Goal: Information Seeking & Learning: Learn about a topic

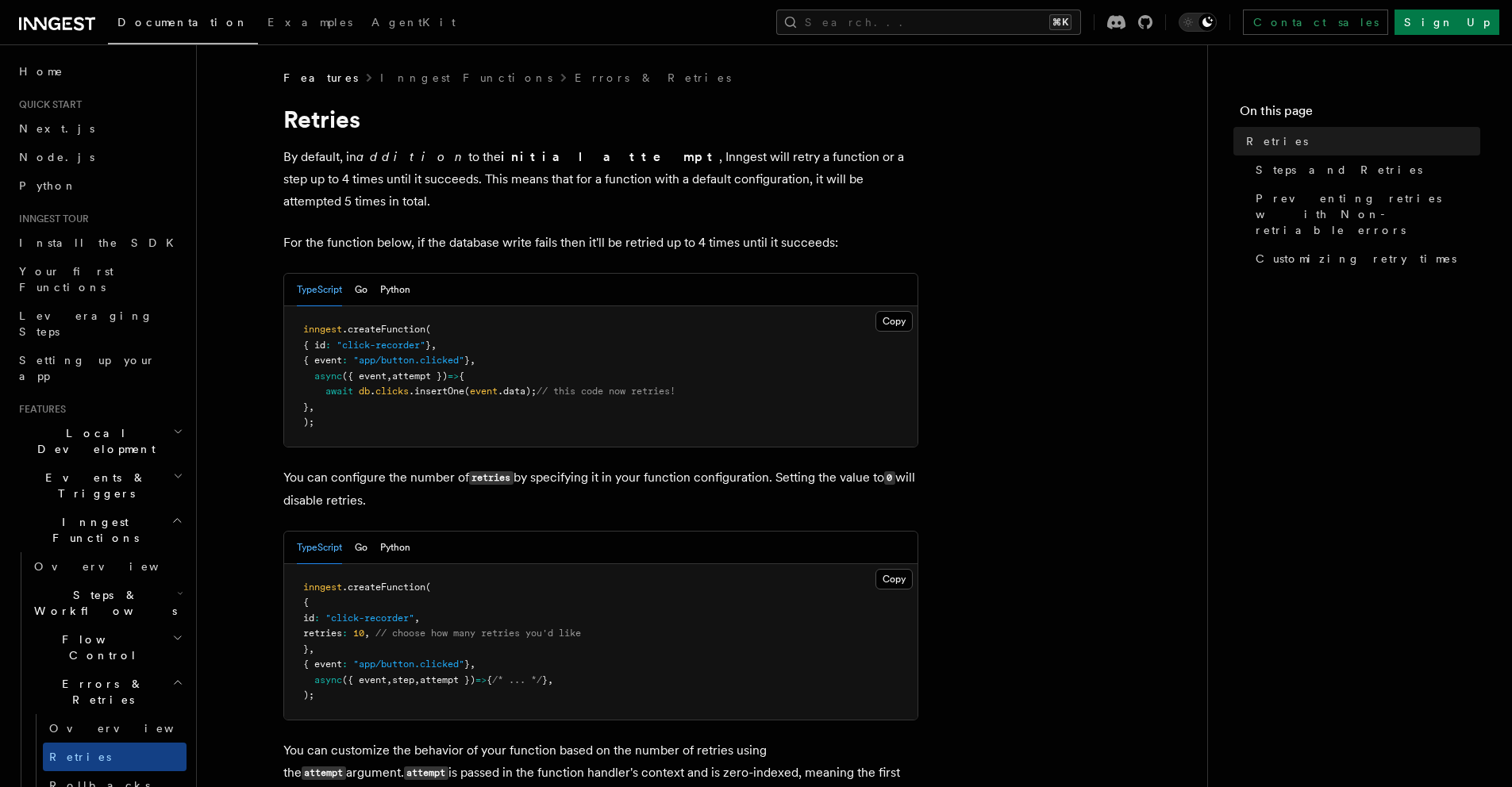
scroll to position [1317, 0]
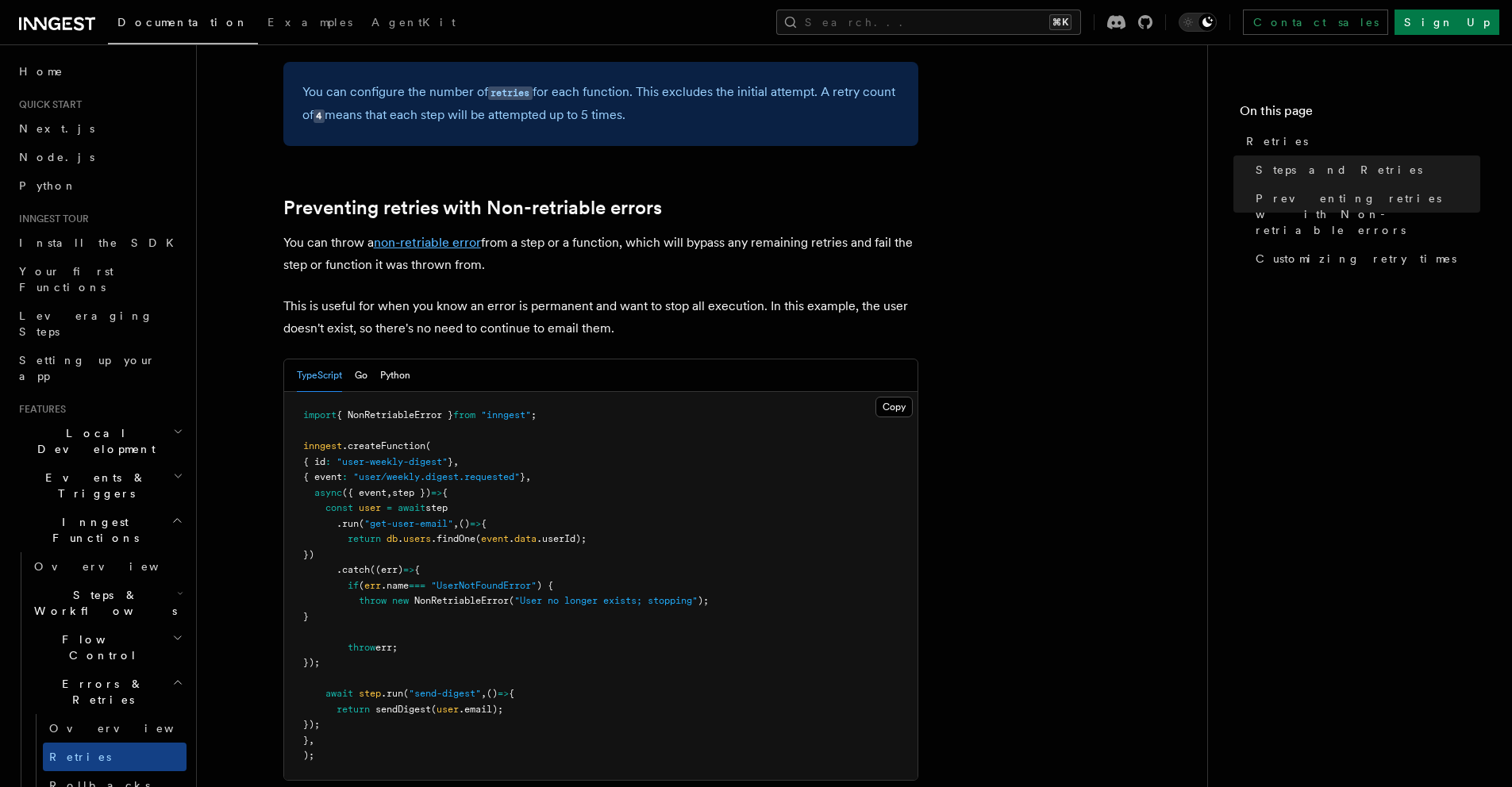
click at [393, 234] on link "non-retriable error" at bounding box center [427, 242] width 107 height 15
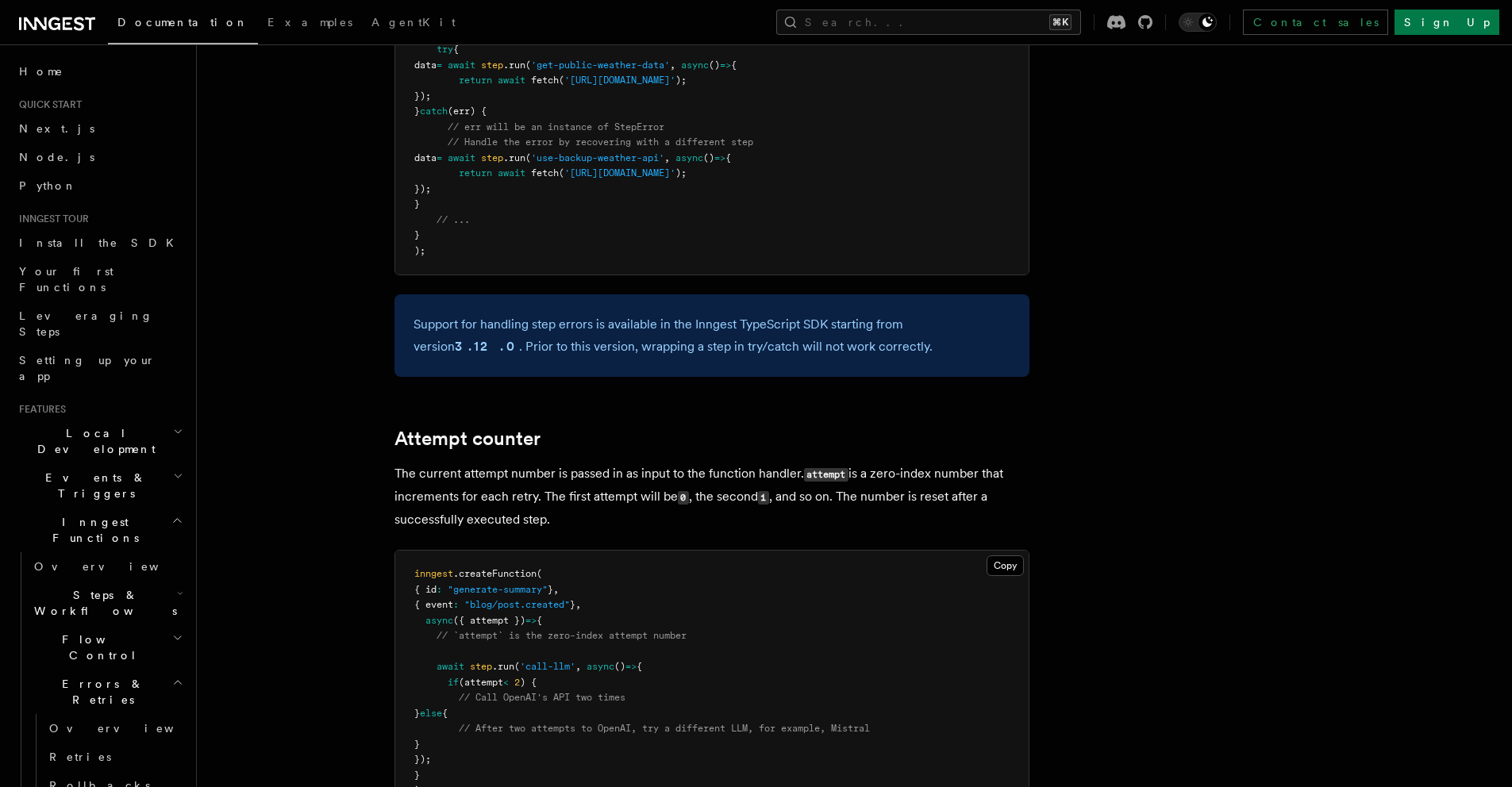
scroll to position [2621, 0]
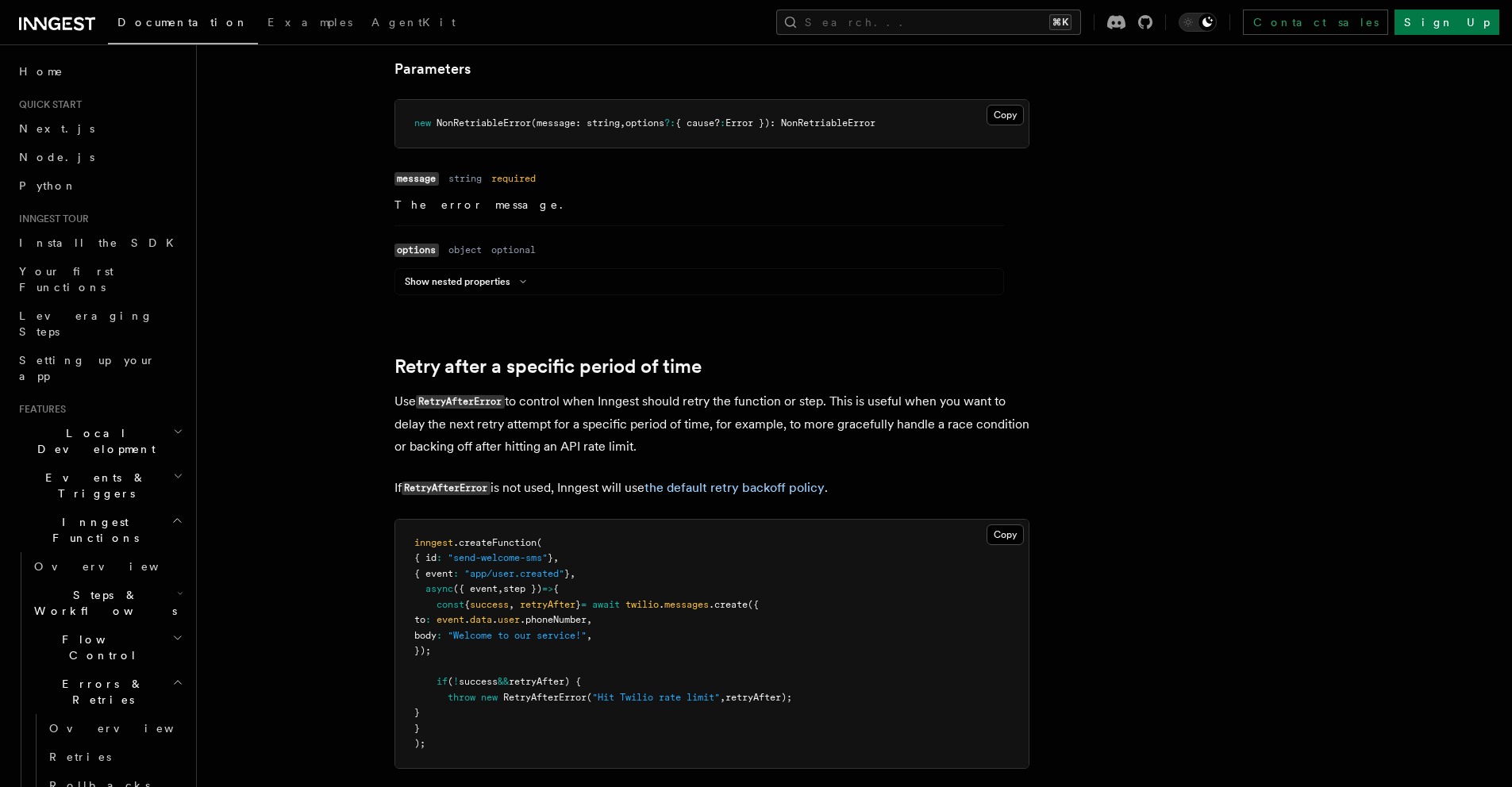
scroll to position [1198, 0]
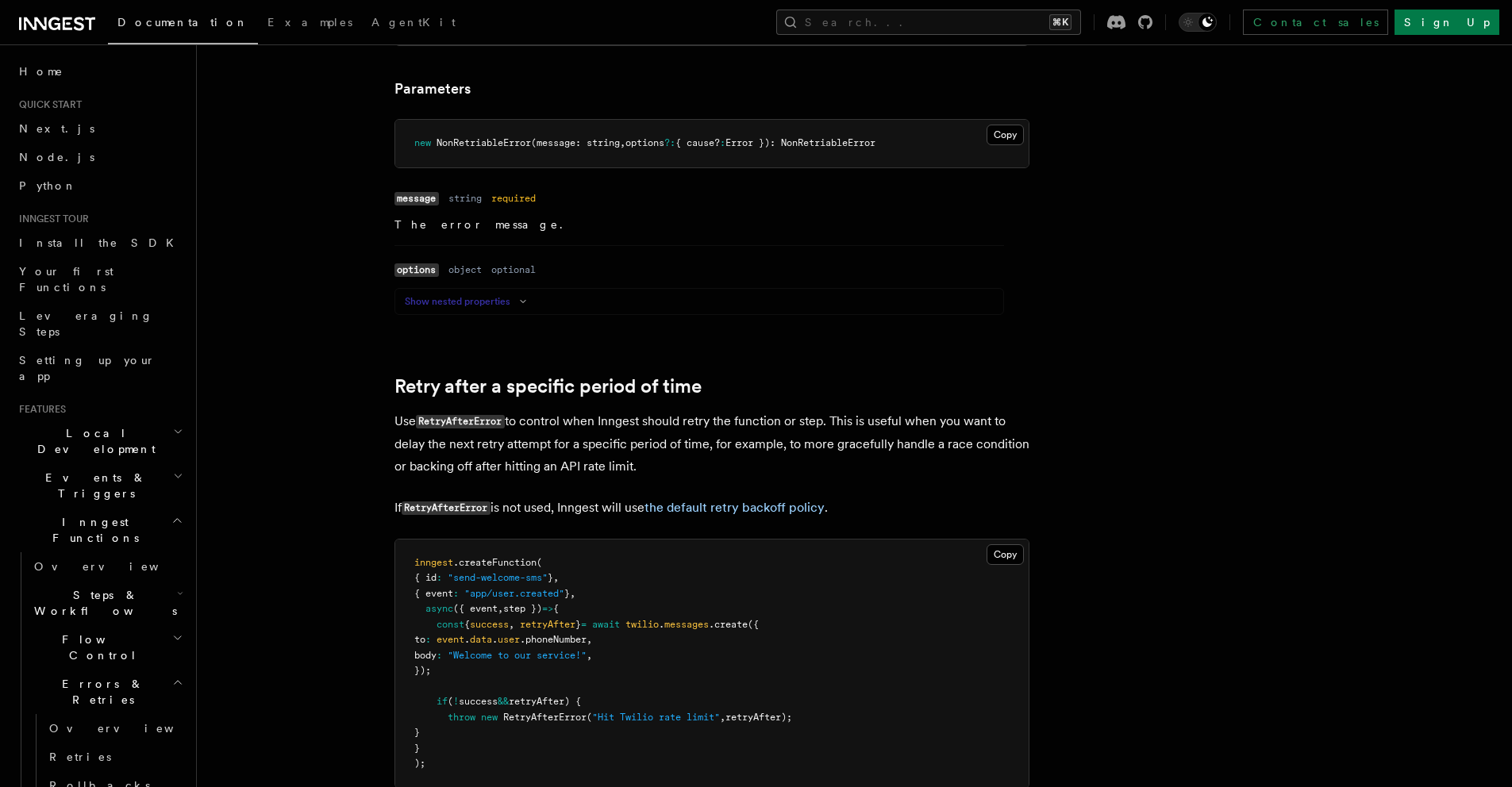
click at [490, 297] on button "Show nested properties" at bounding box center [468, 302] width 128 height 13
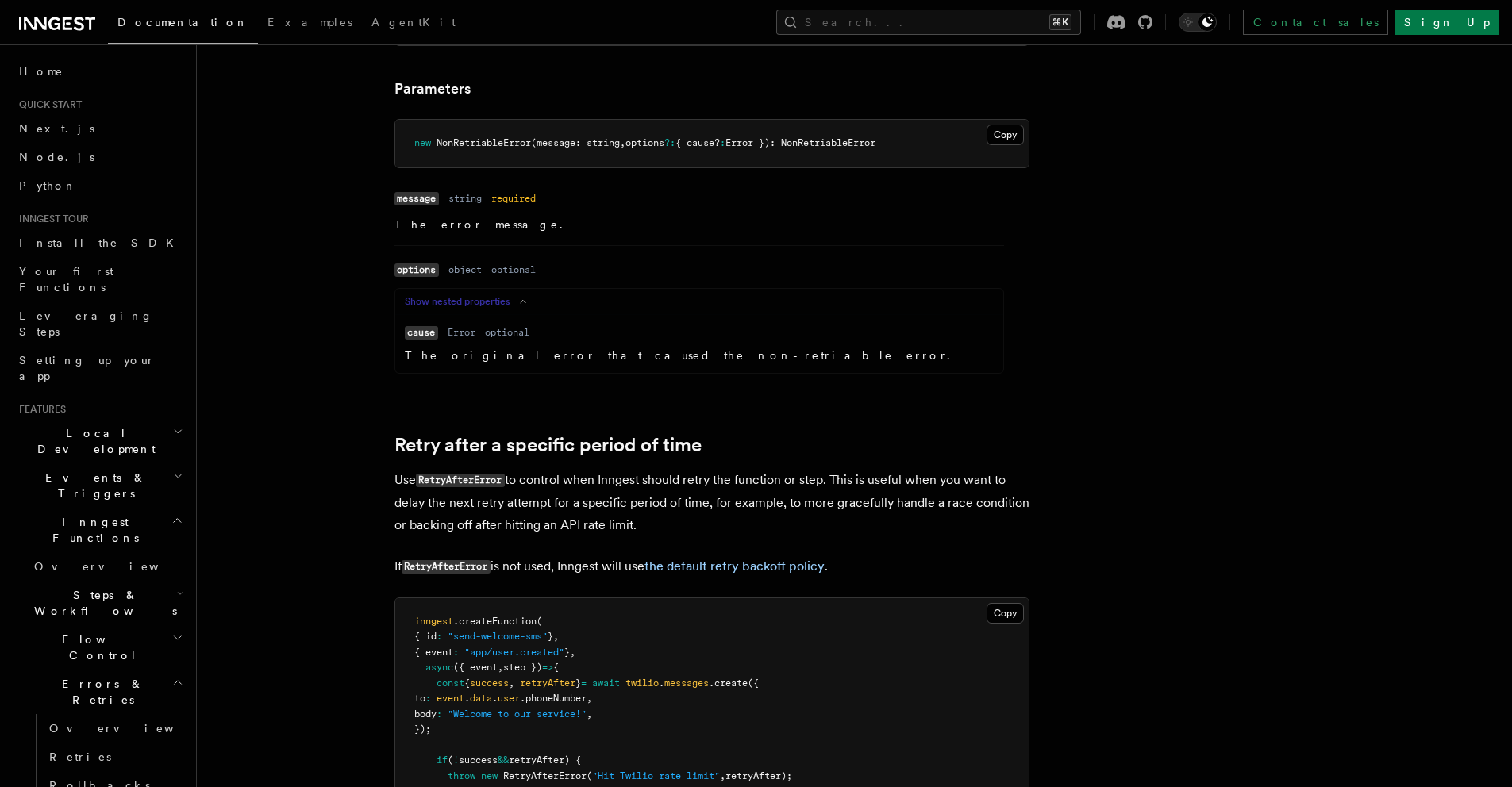
scroll to position [1178, 0]
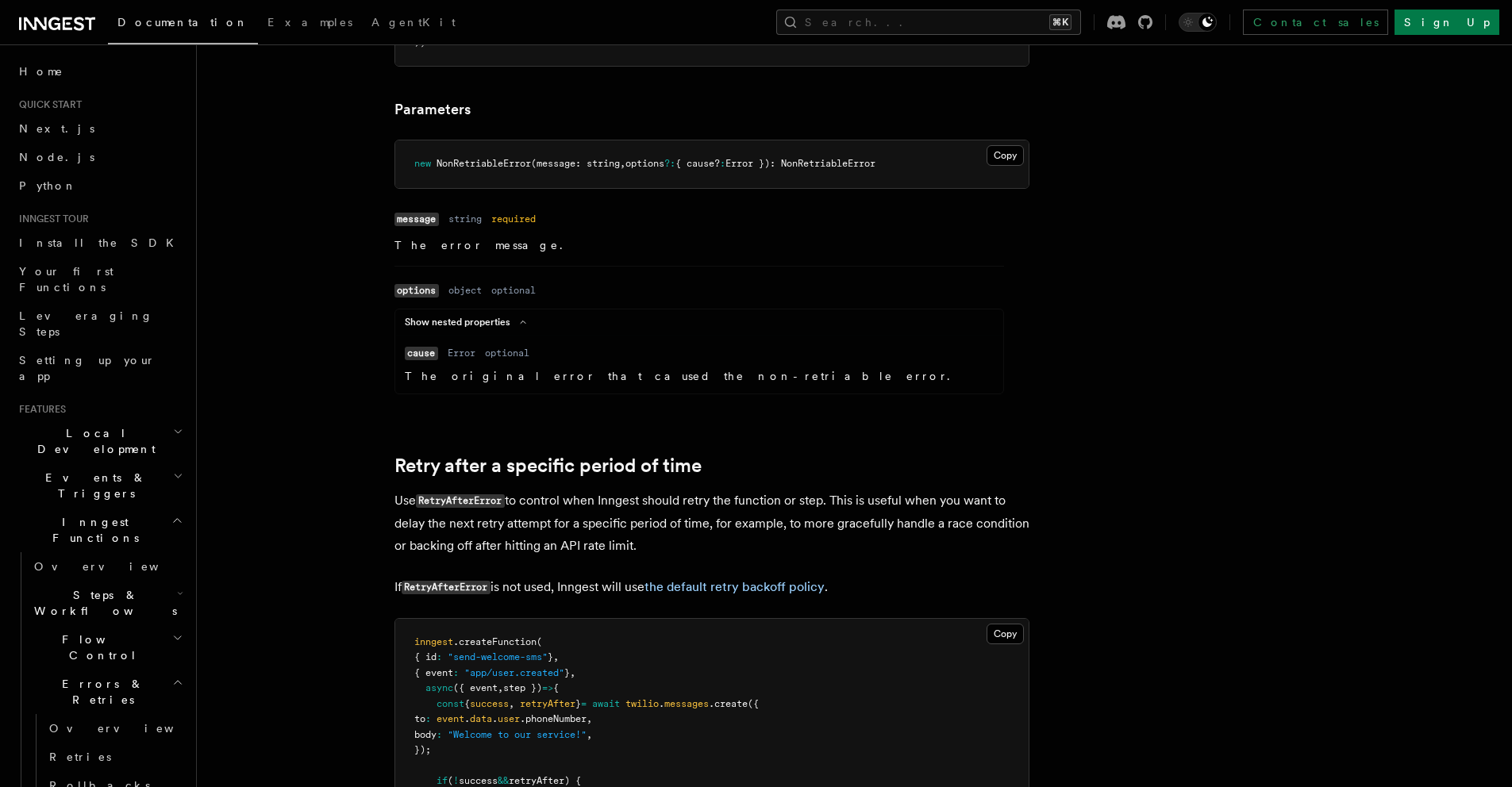
click at [472, 159] on span "NonRetriableError" at bounding box center [484, 164] width 95 height 11
copy span "NonRetriableError"
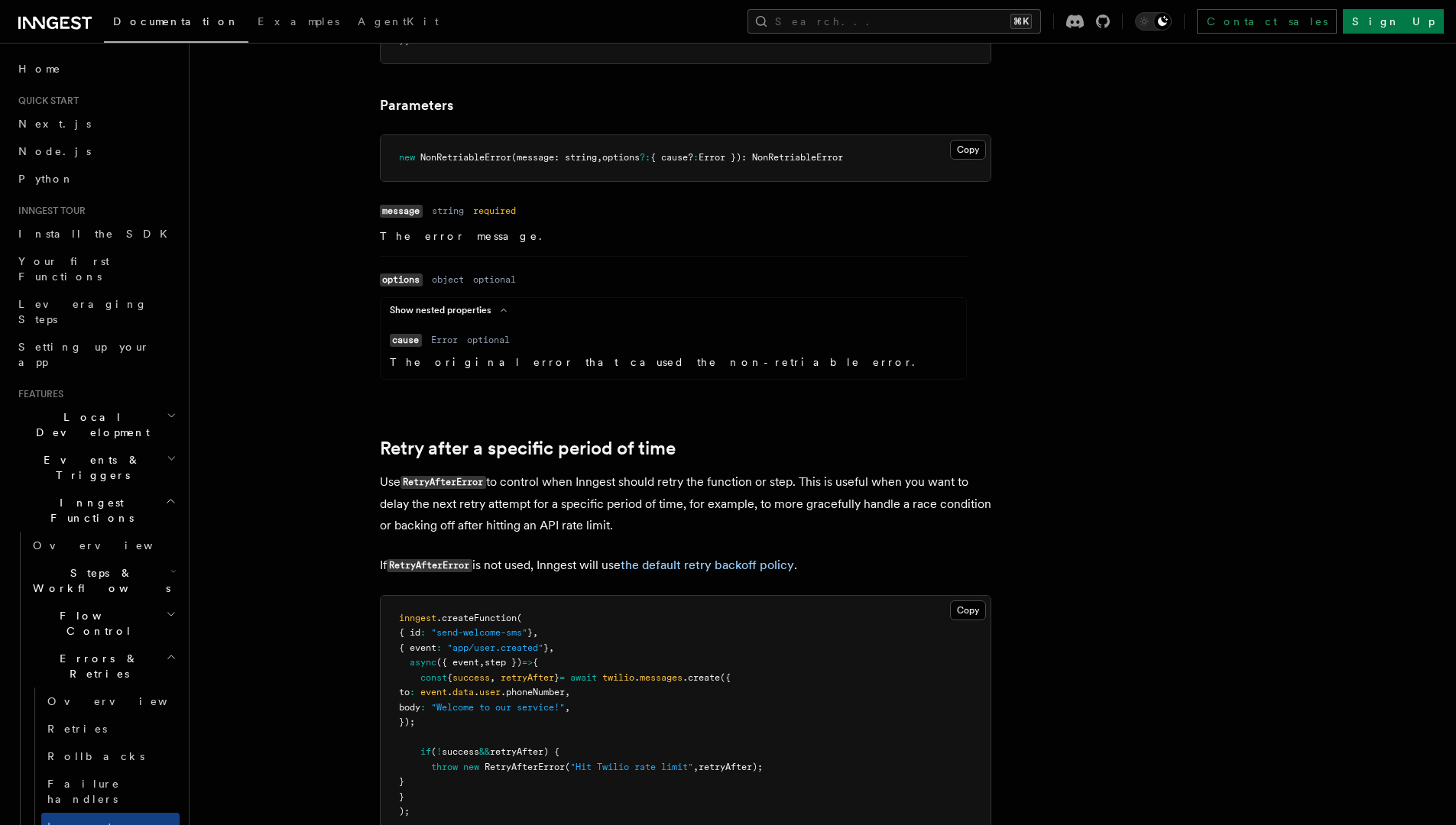
click at [1026, 35] on div "Documentation Examples AgentKit Search... ⌘K Contact sales Sign Up" at bounding box center [728, 21] width 1456 height 42
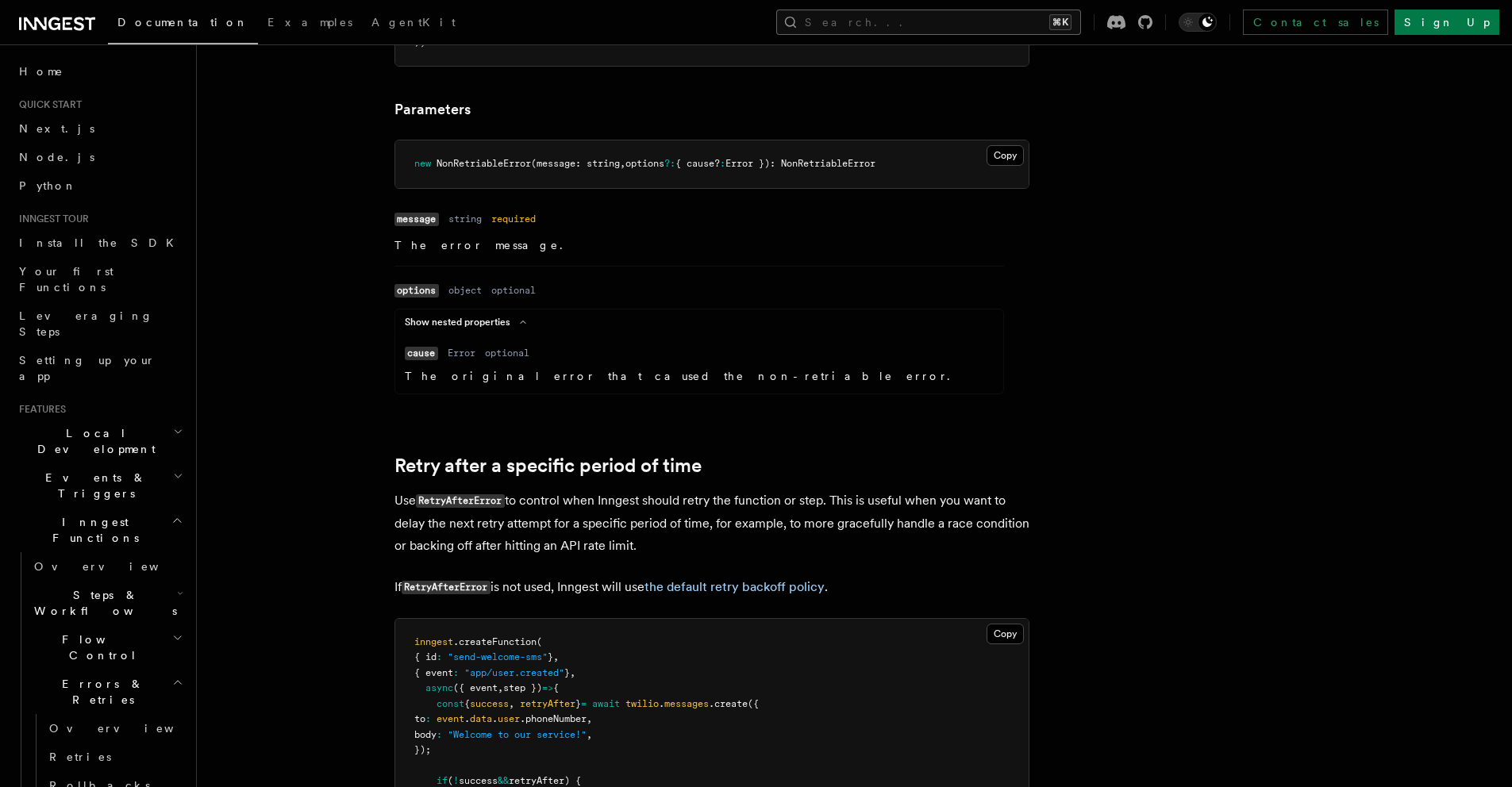
click at [1053, 34] on button "Search... ⌘K" at bounding box center [928, 22] width 304 height 26
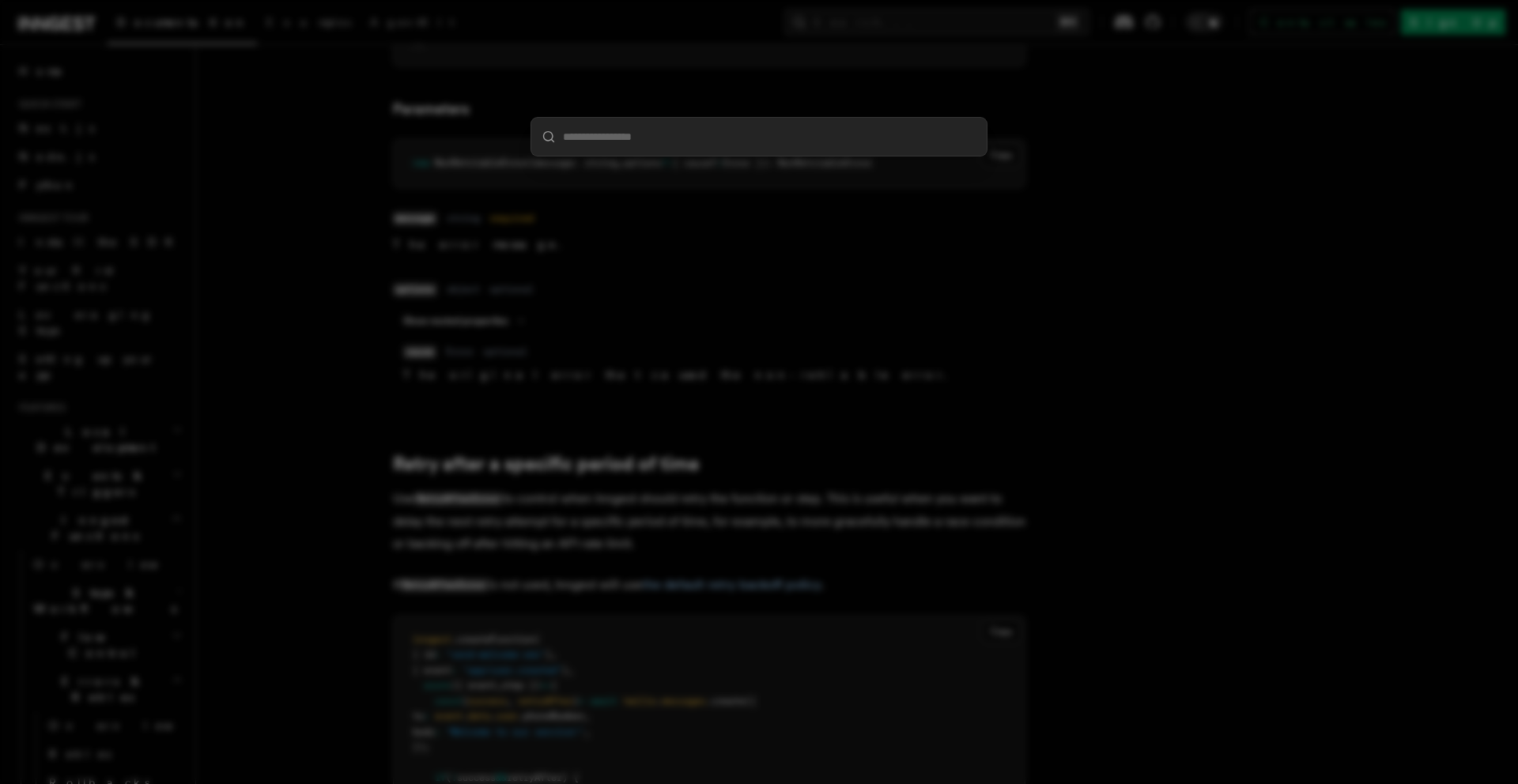
type input "**********"
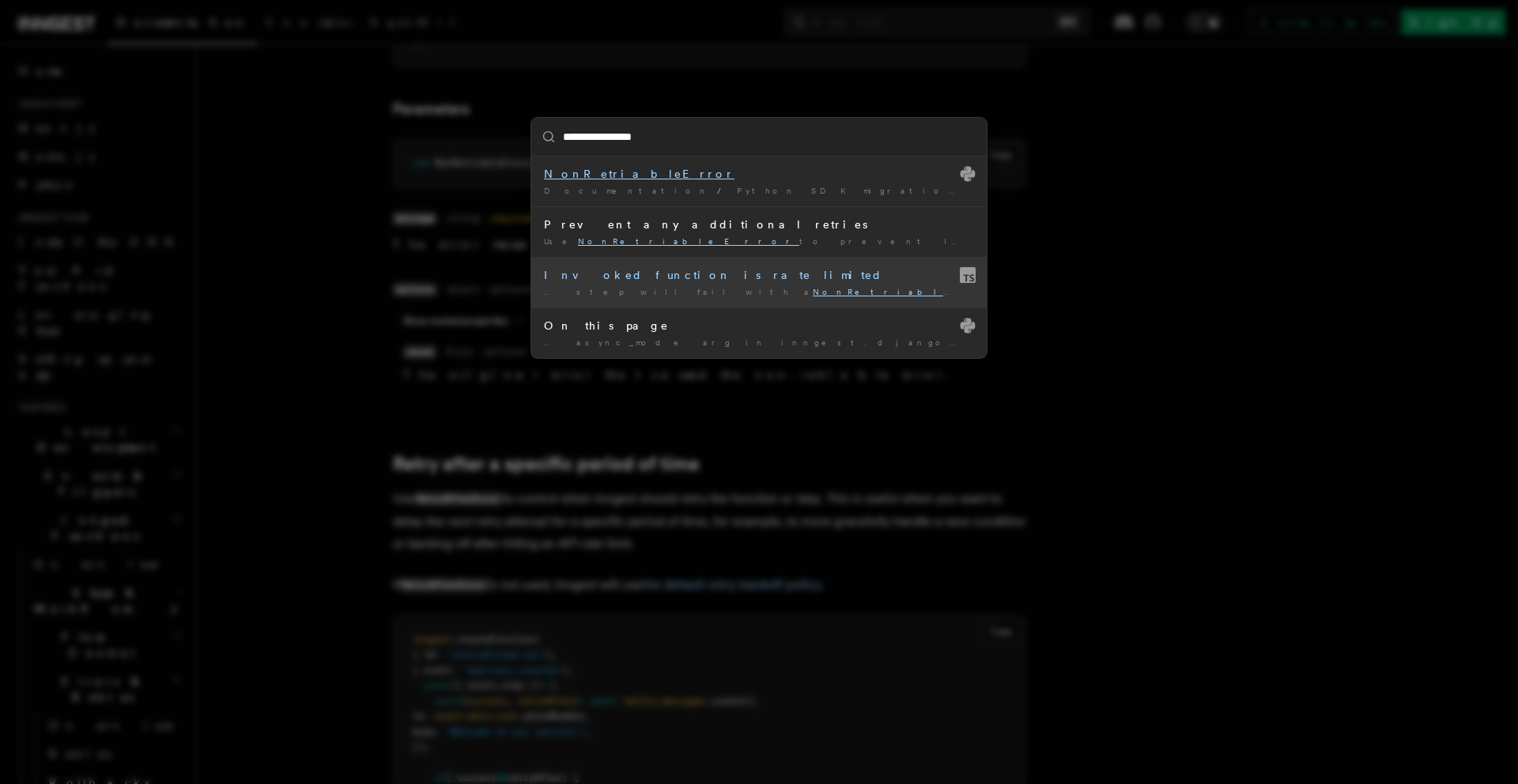
click at [686, 280] on div "Invoked function is rate limited" at bounding box center [759, 275] width 430 height 16
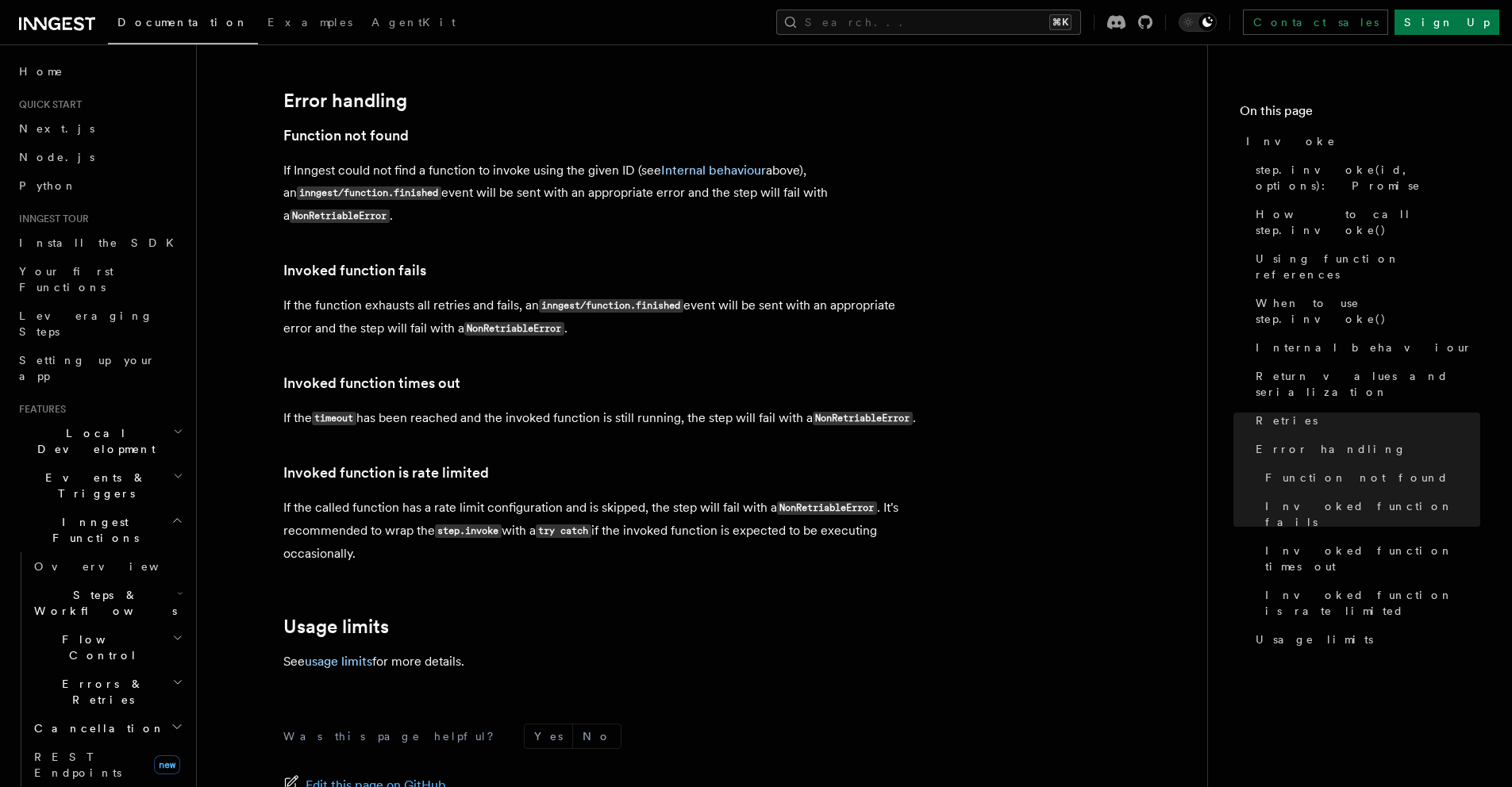
scroll to position [3257, 0]
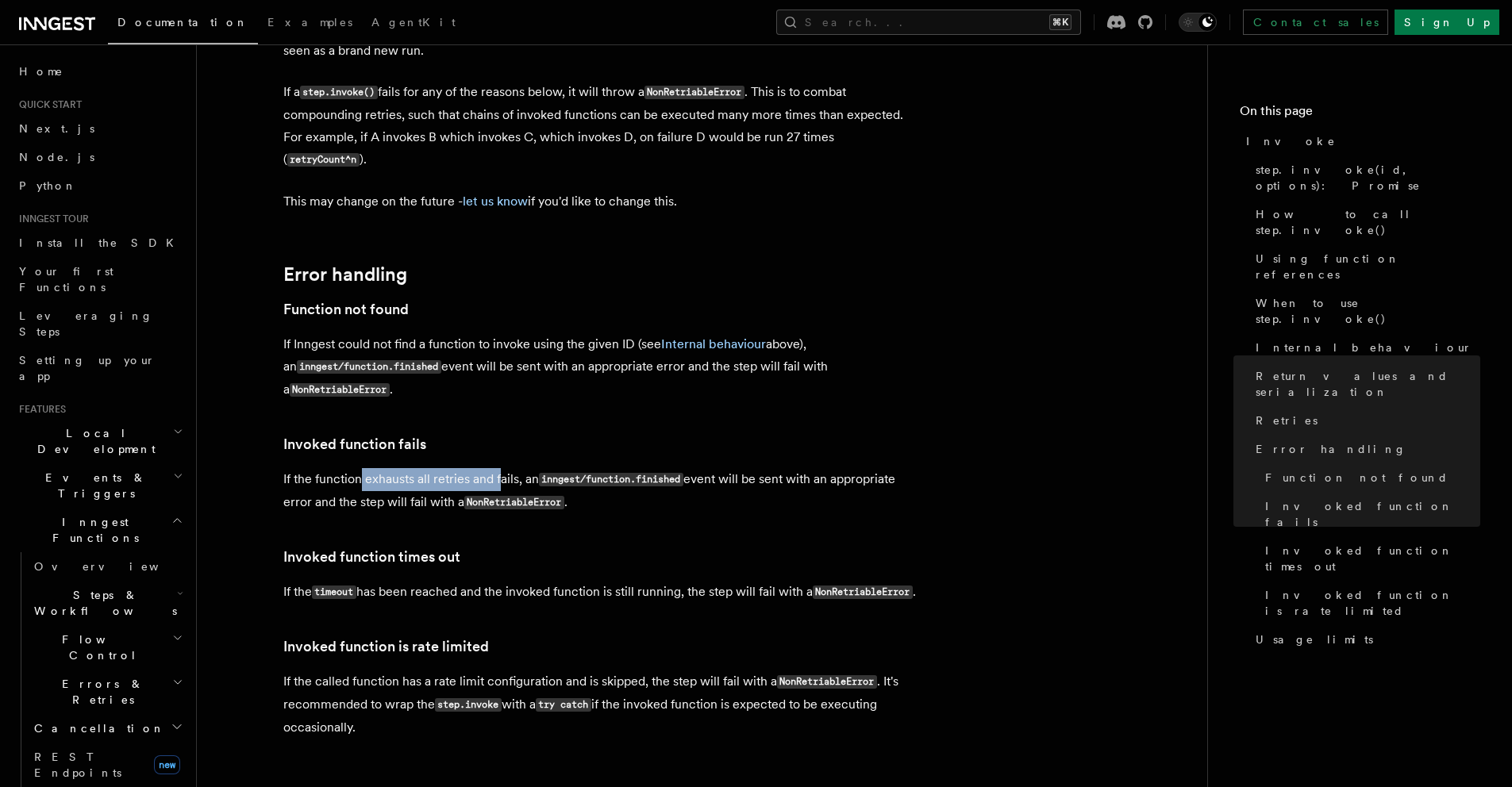
drag, startPoint x: 362, startPoint y: 261, endPoint x: 501, endPoint y: 264, distance: 139.0
click at [501, 468] on p "If the function exhausts all retries and fails, an inngest/function.finished ev…" at bounding box center [601, 491] width 635 height 46
click at [727, 468] on p "If the function exhausts all retries and fails, an inngest/function.finished ev…" at bounding box center [601, 491] width 635 height 46
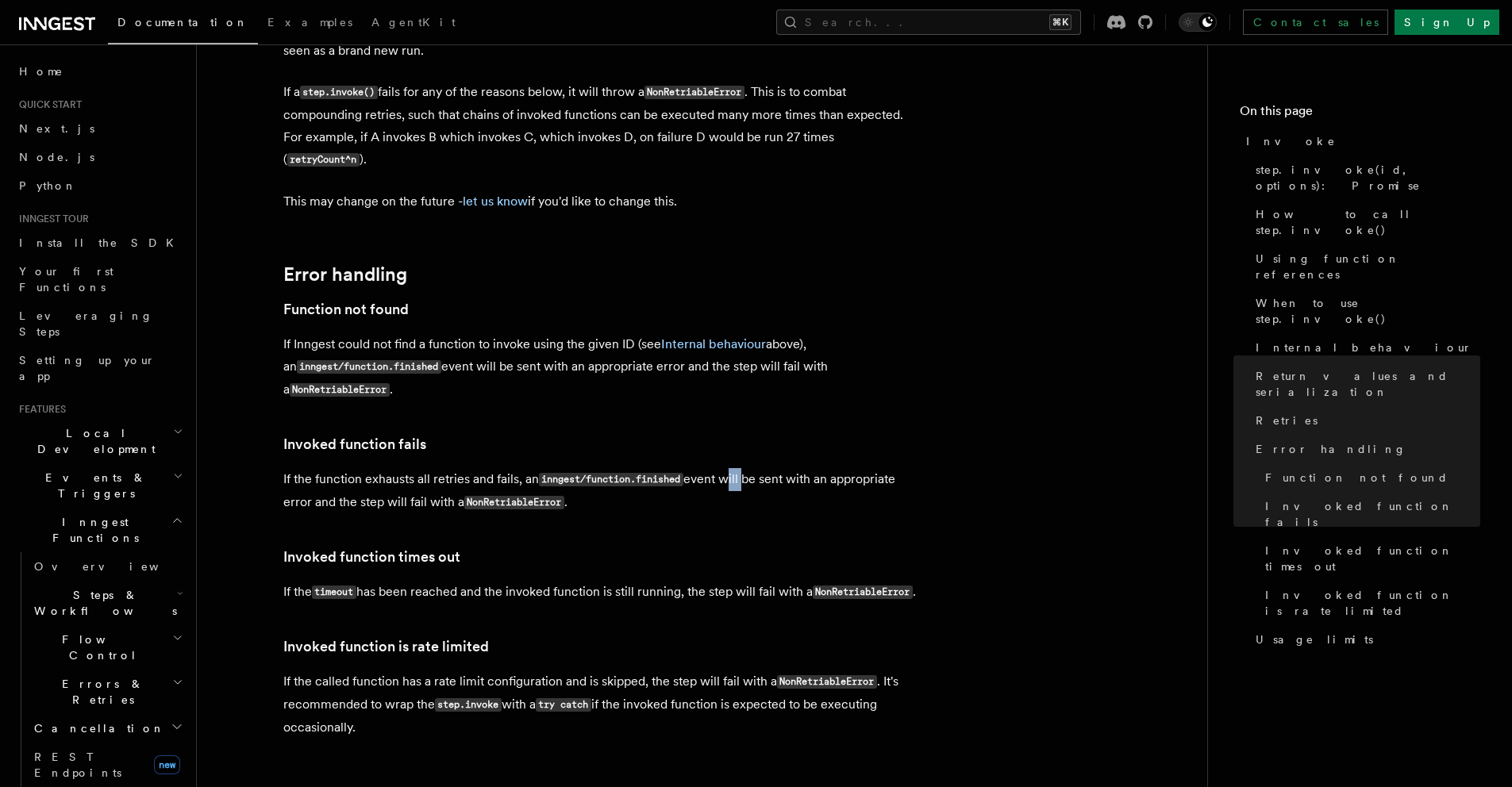
click at [727, 468] on p "If the function exhausts all retries and fails, an inngest/function.finished ev…" at bounding box center [601, 491] width 635 height 46
click at [485, 468] on p "If the function exhausts all retries and fails, an inngest/function.finished ev…" at bounding box center [601, 491] width 635 height 46
click at [511, 670] on p "If the called function has a rate limit configuration and is skipped, the step …" at bounding box center [601, 704] width 635 height 68
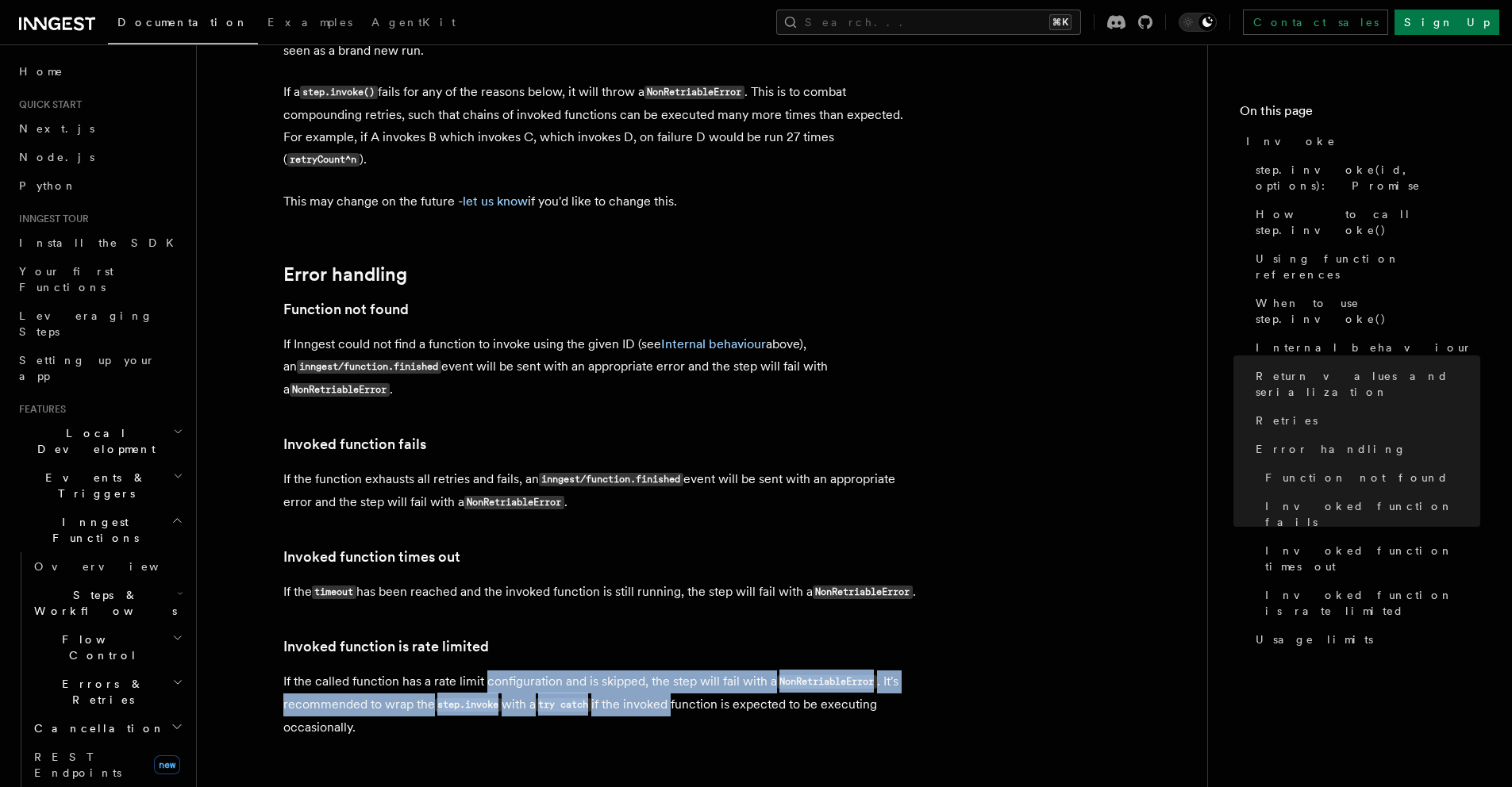
drag, startPoint x: 518, startPoint y: 490, endPoint x: 804, endPoint y: 522, distance: 287.8
click at [738, 670] on p "If the called function has a rate limit configuration and is skipped, the step …" at bounding box center [601, 704] width 635 height 68
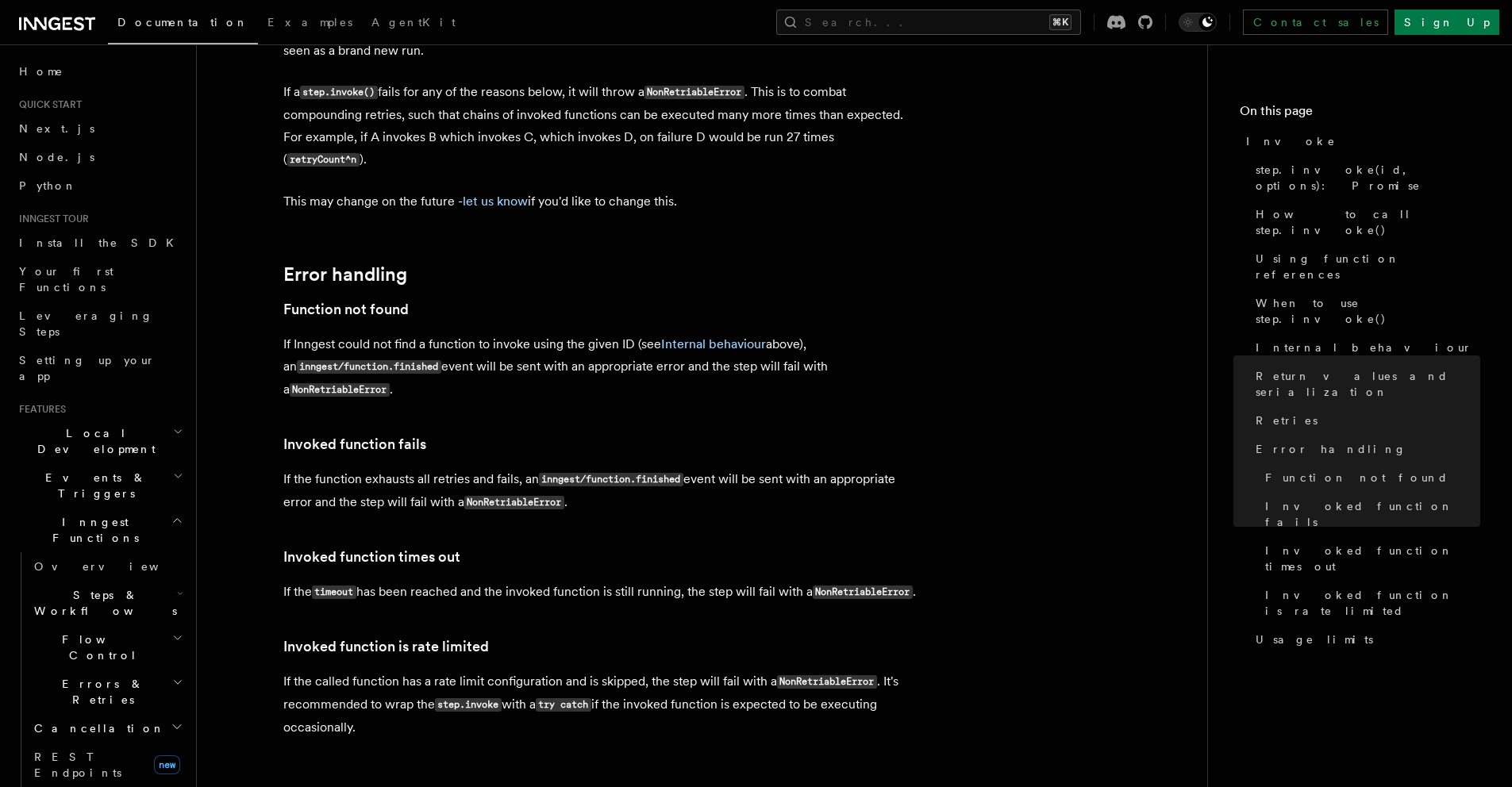
click at [896, 333] on p "If Inngest could not find a function to invoke using the given ID (see Internal…" at bounding box center [601, 367] width 635 height 68
click at [925, 18] on button "Search... ⌘K" at bounding box center [928, 22] width 304 height 26
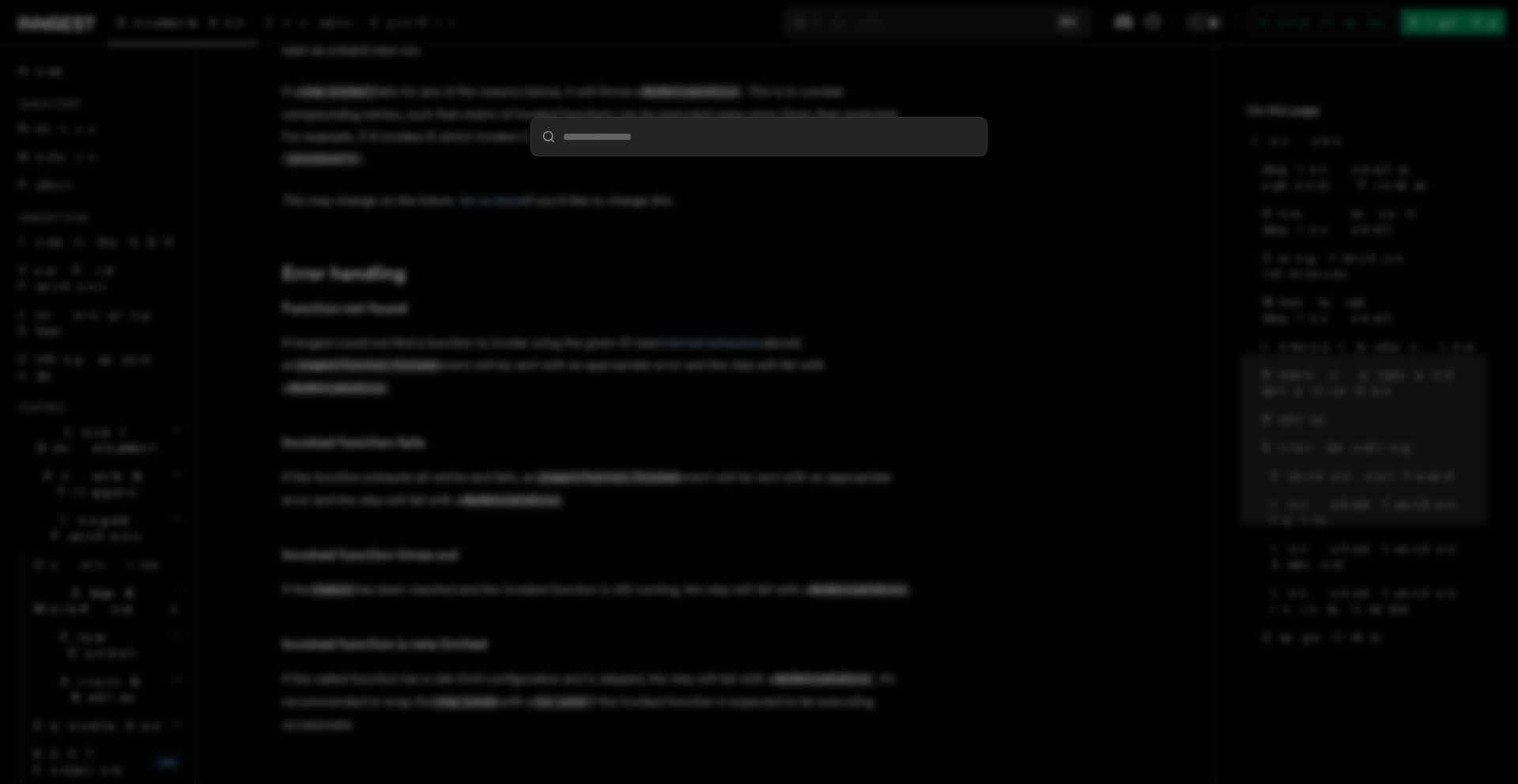
type input "**********"
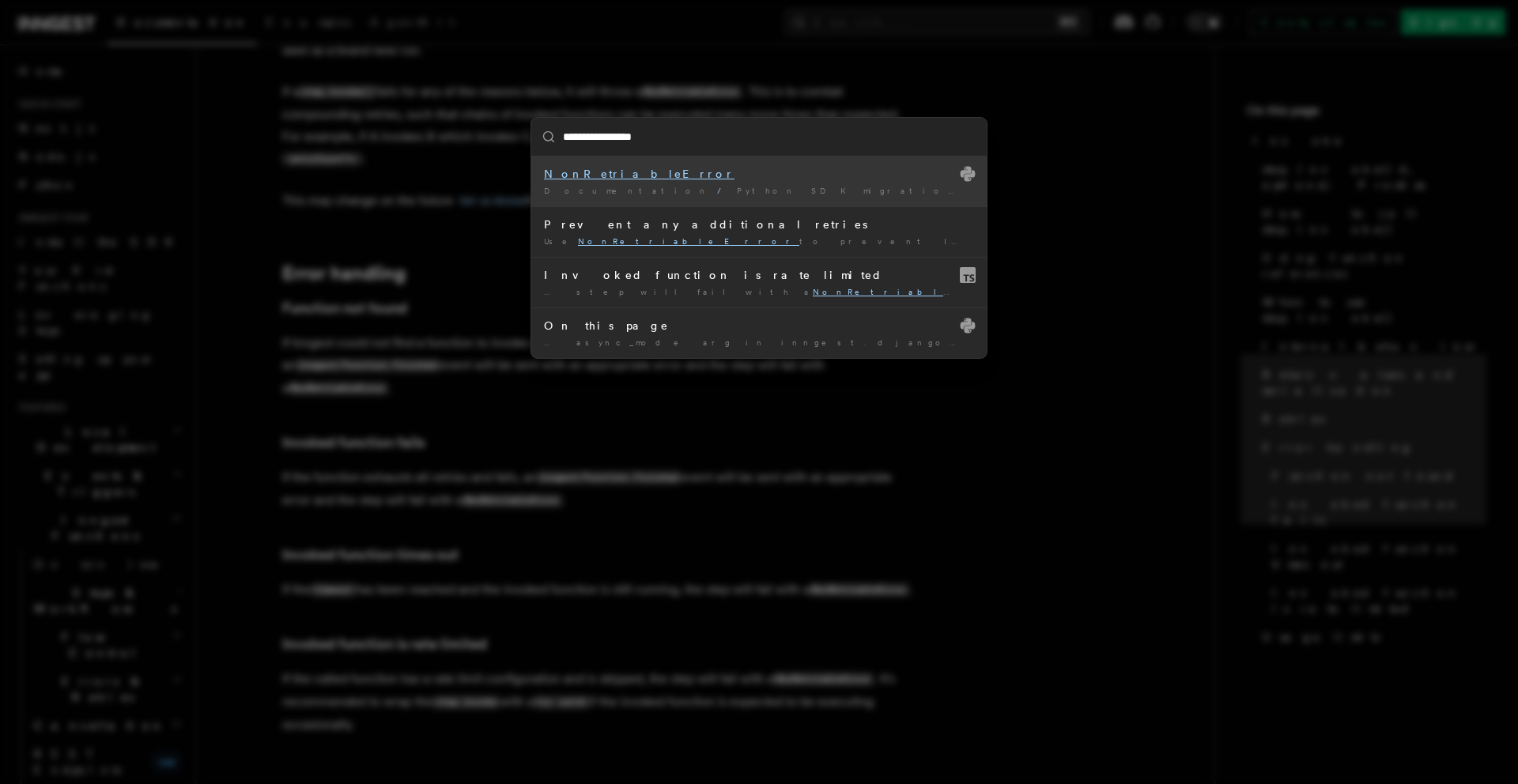
click at [591, 172] on mark "NonRetriableError" at bounding box center [639, 174] width 191 height 13
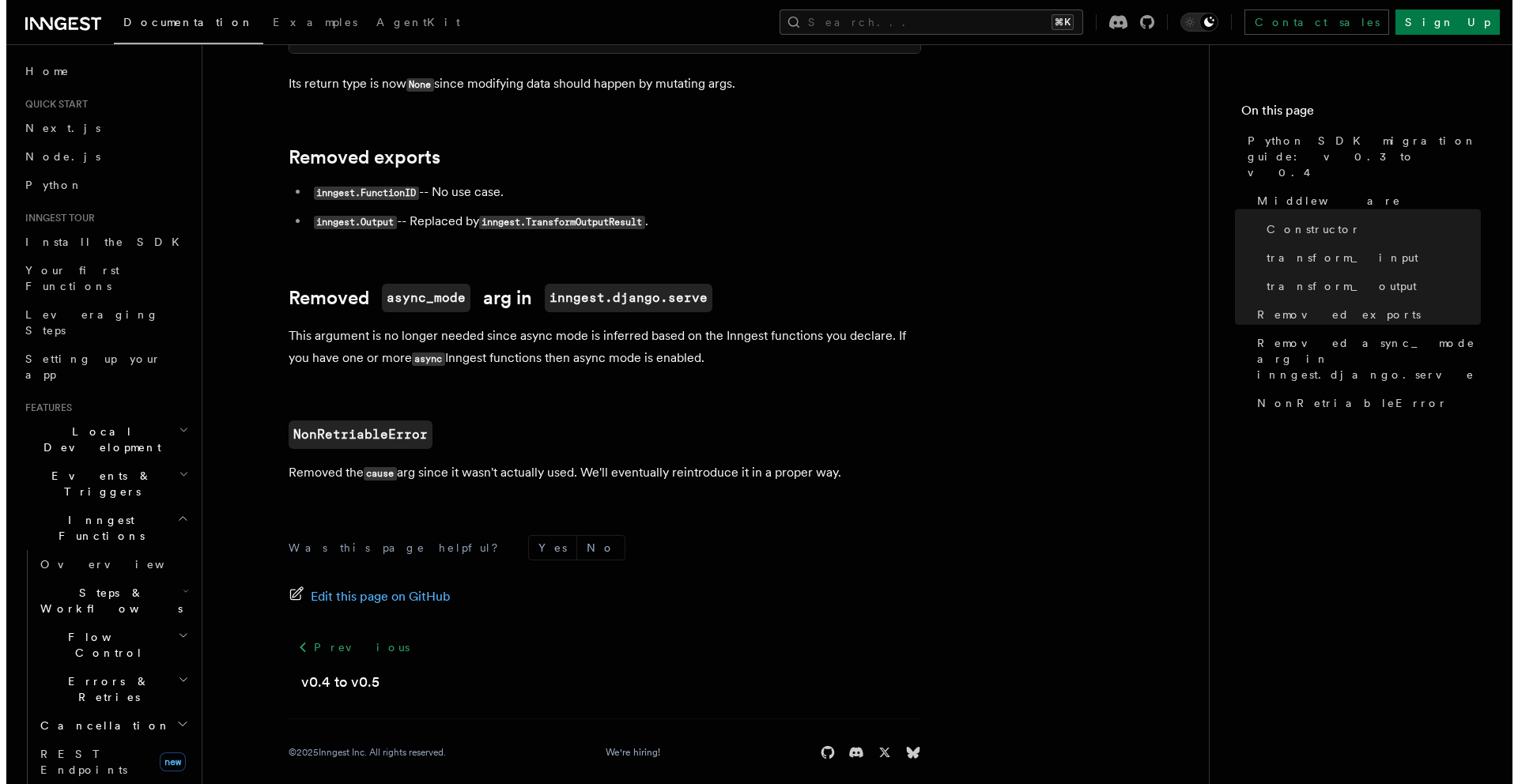
scroll to position [902, 0]
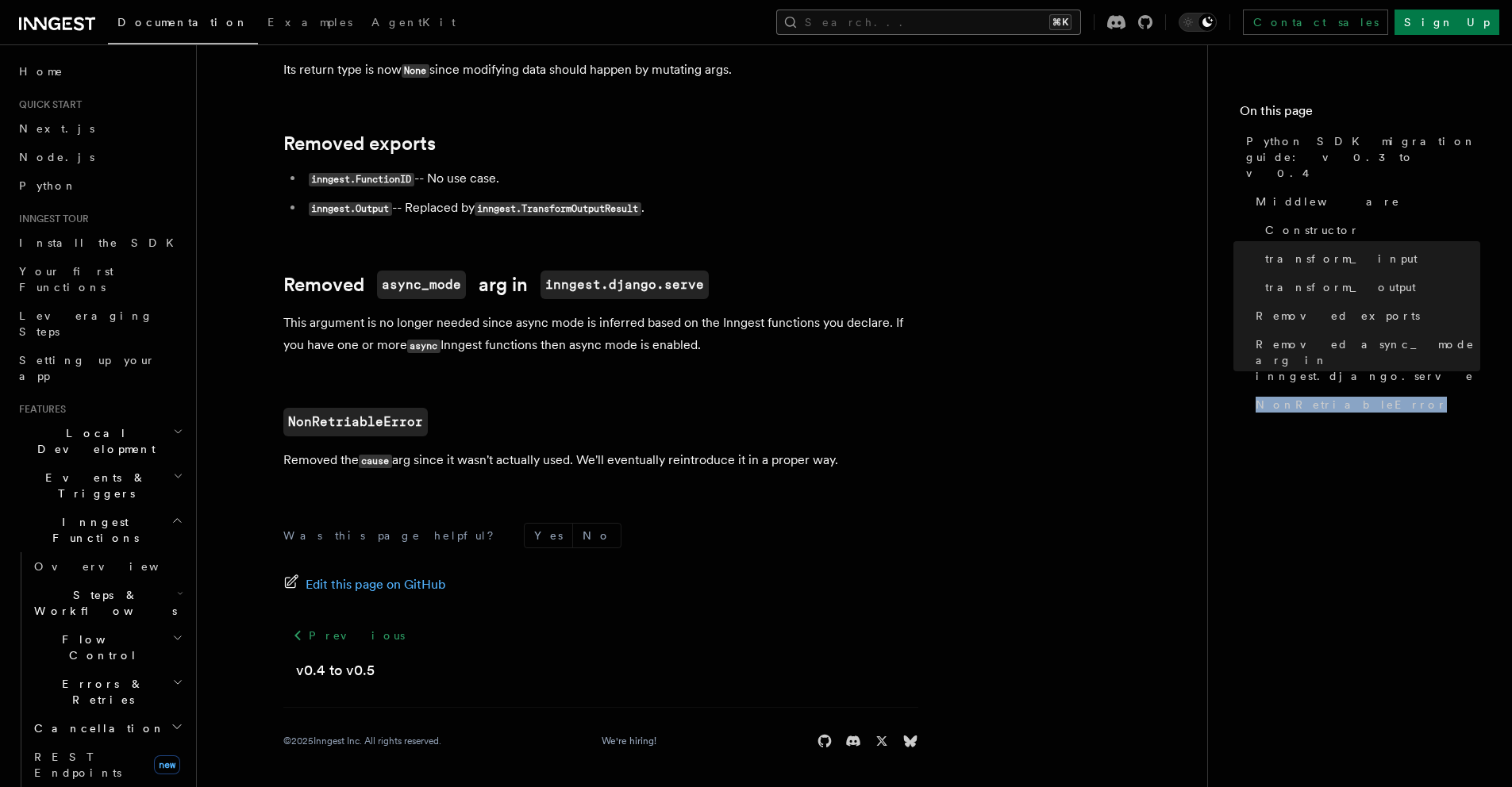
click at [918, 17] on button "Search... ⌘K" at bounding box center [928, 22] width 304 height 26
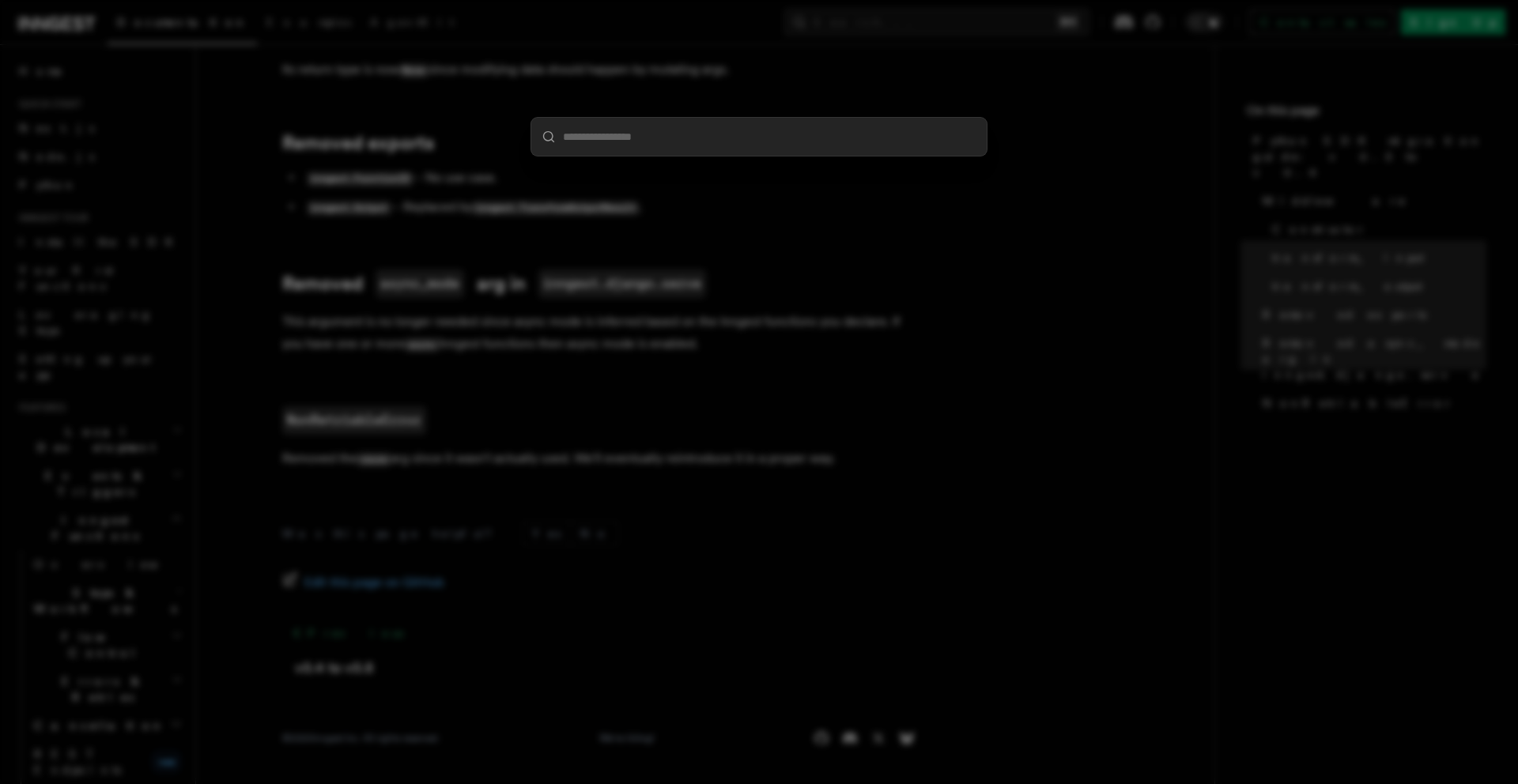
type input "**********"
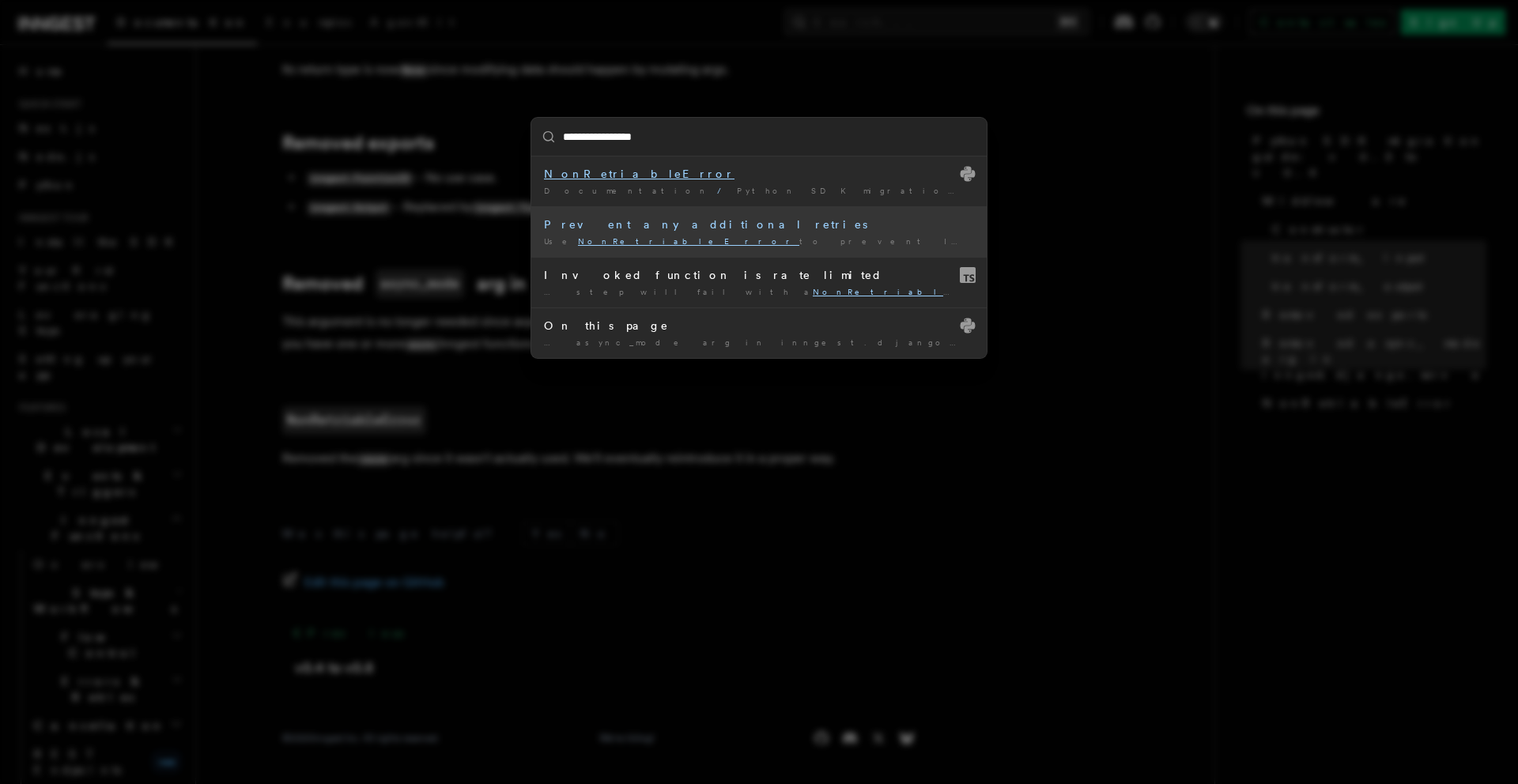
click at [601, 227] on div "Prevent any additional retries" at bounding box center [759, 223] width 430 height 16
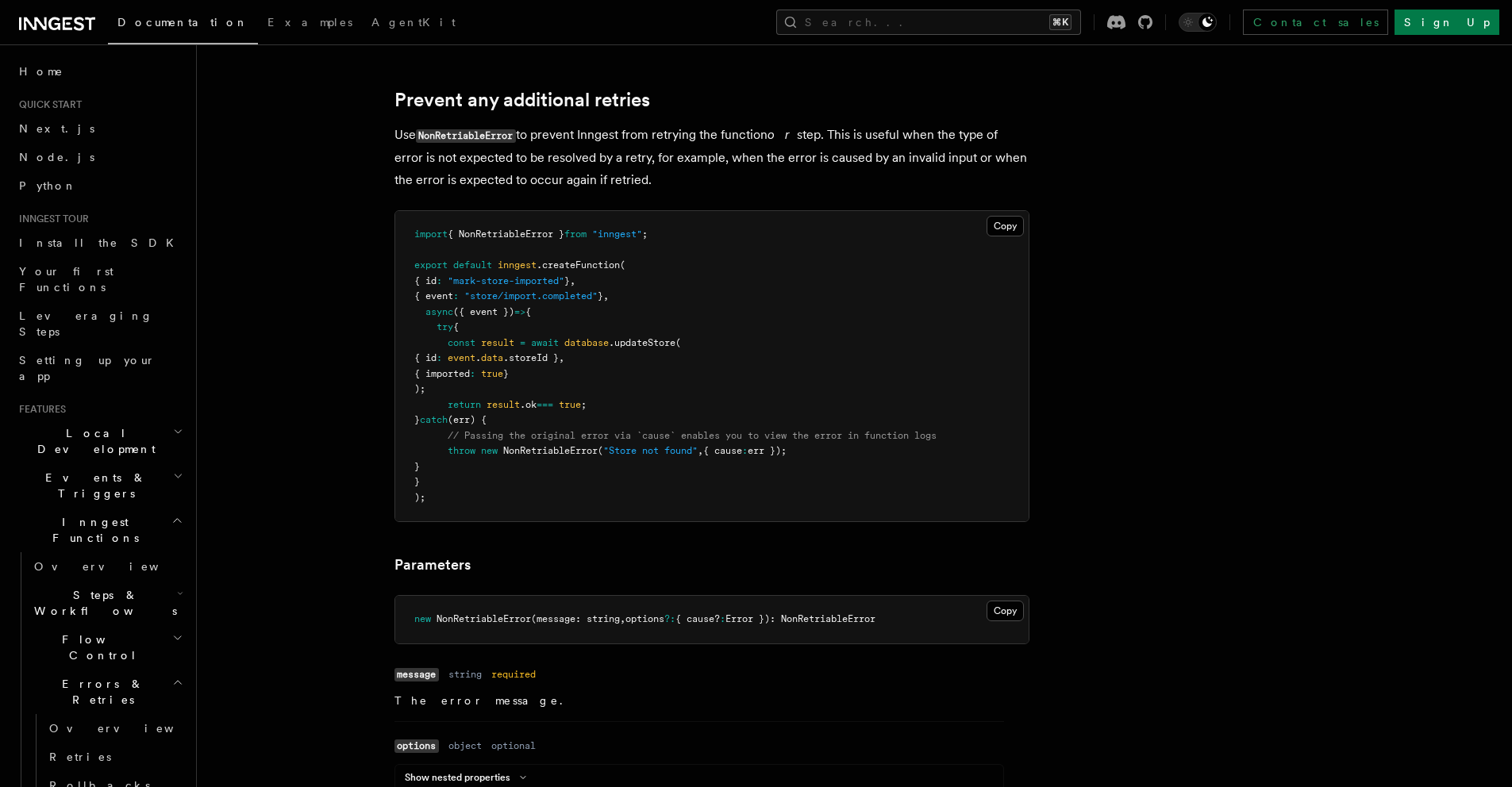
scroll to position [735, 0]
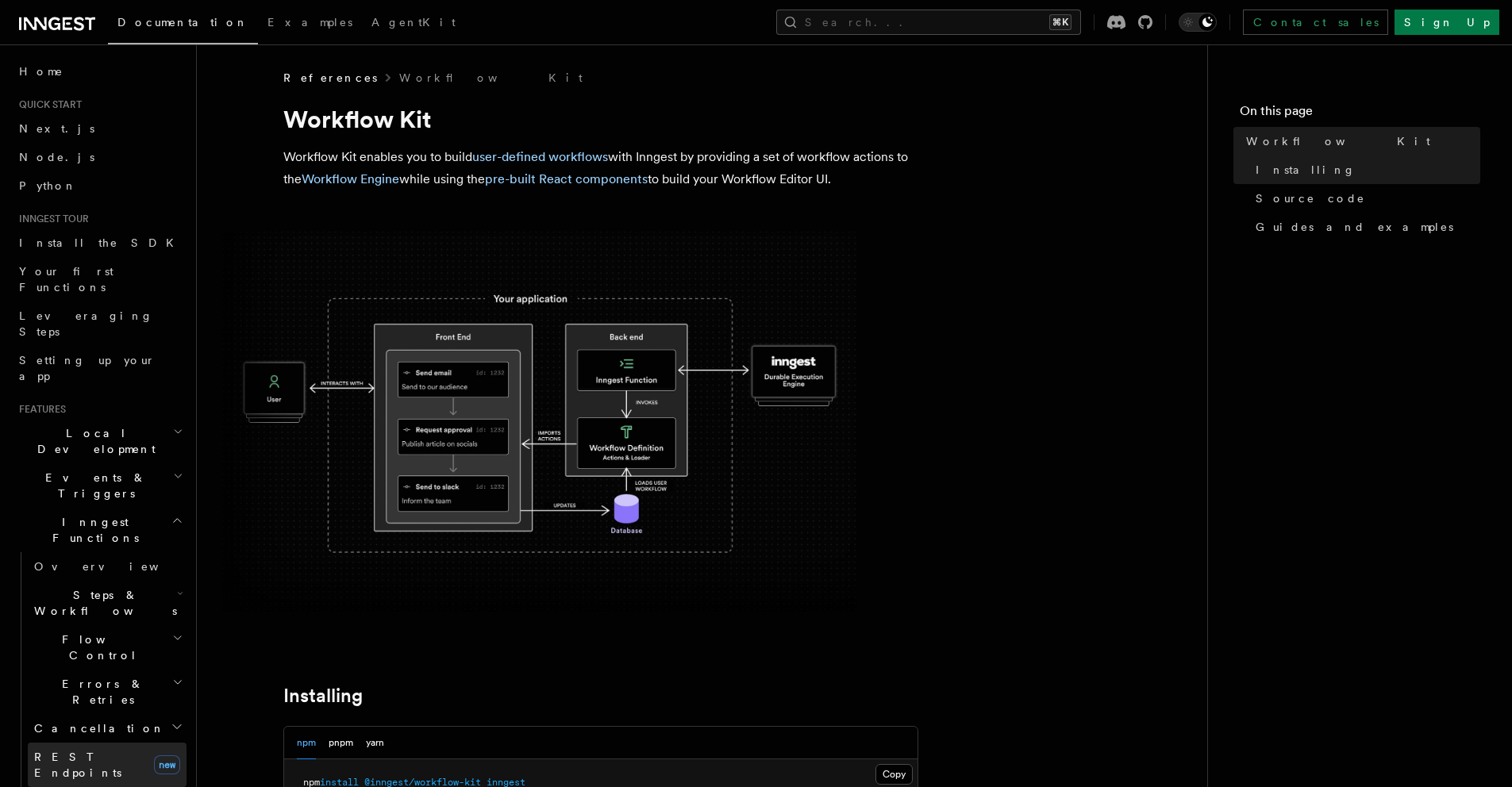
click at [74, 750] on span "REST Endpoints" at bounding box center [77, 764] width 87 height 29
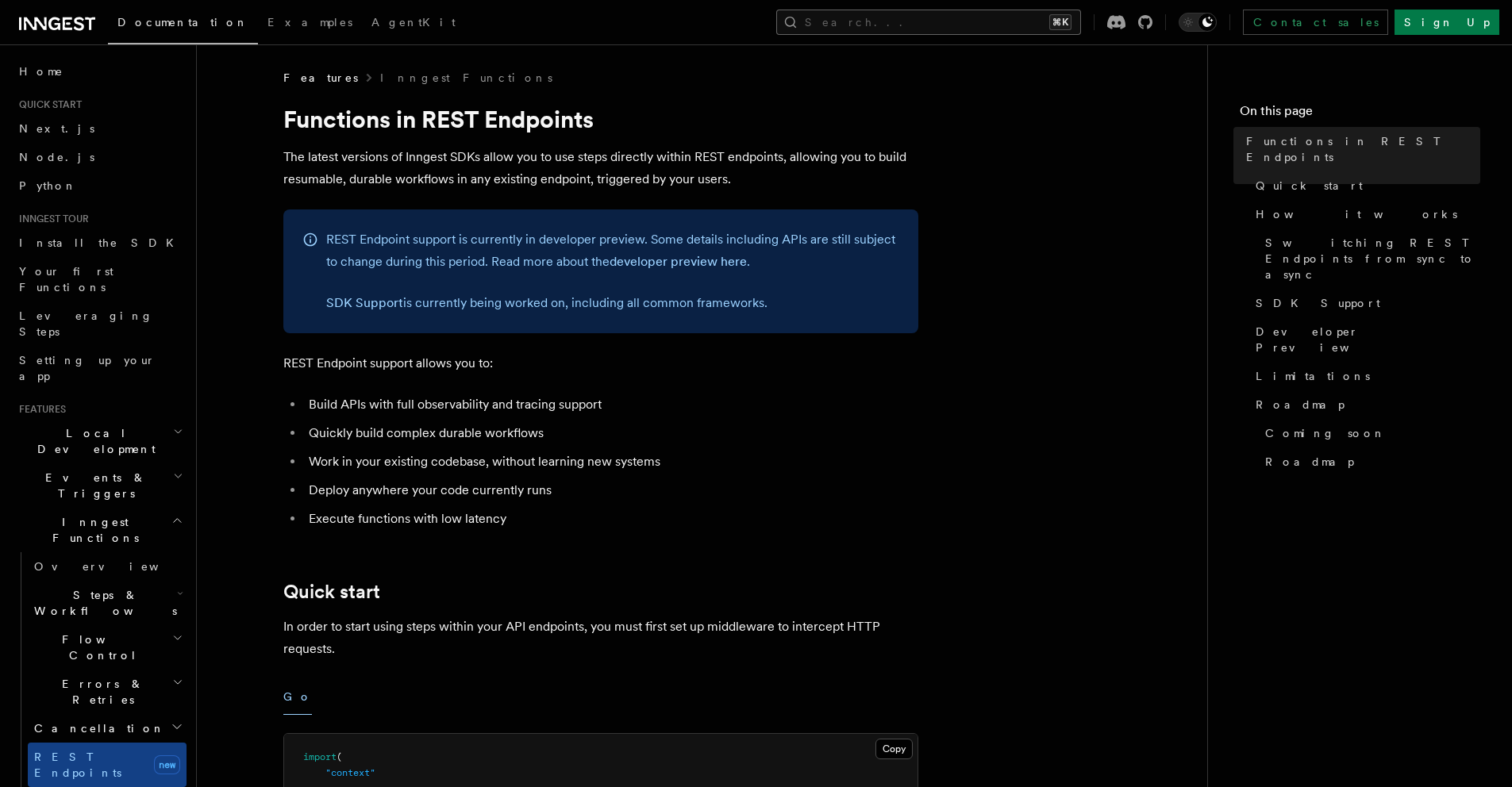
click at [985, 24] on button "Search... ⌘K" at bounding box center [928, 22] width 304 height 26
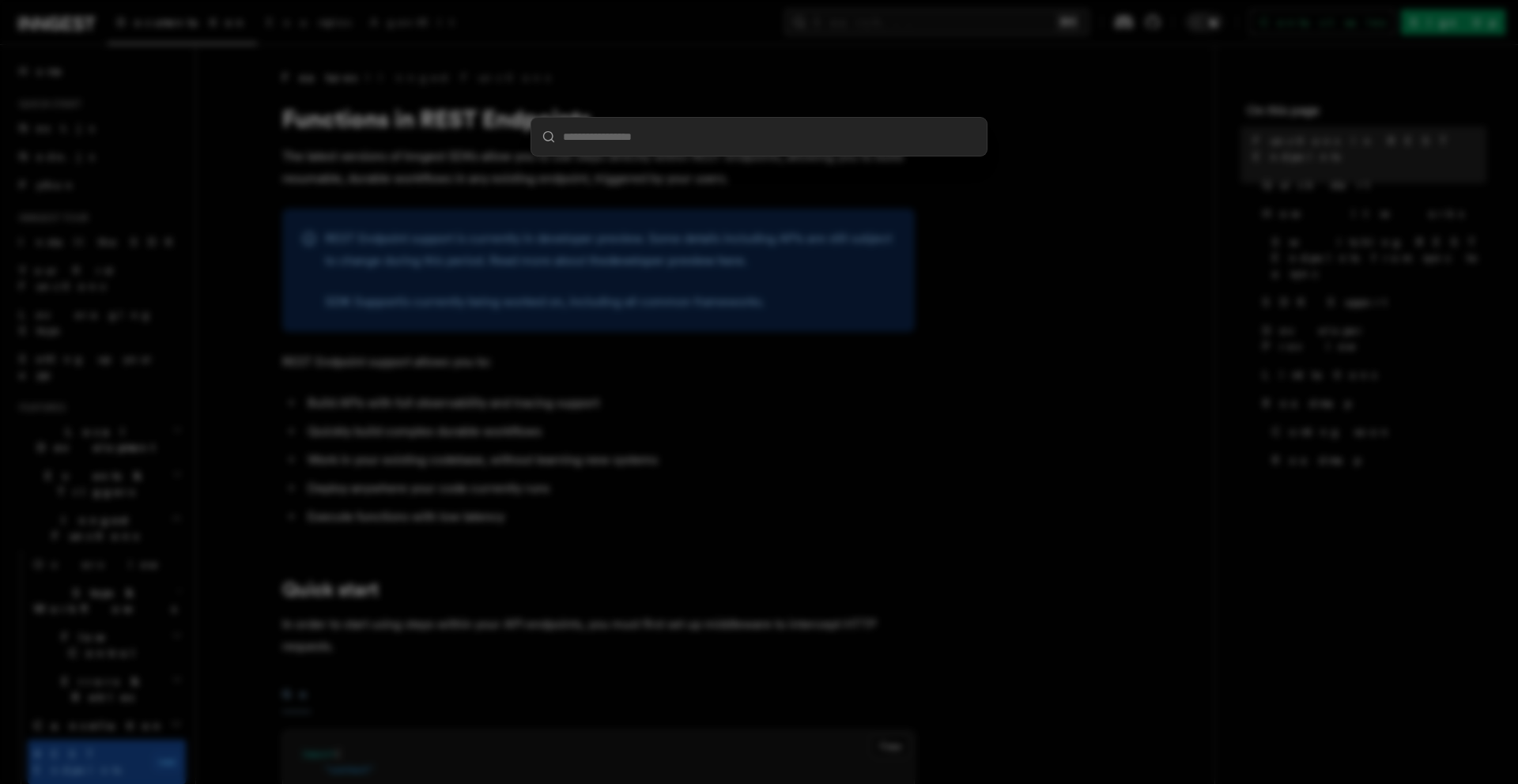
type input "******"
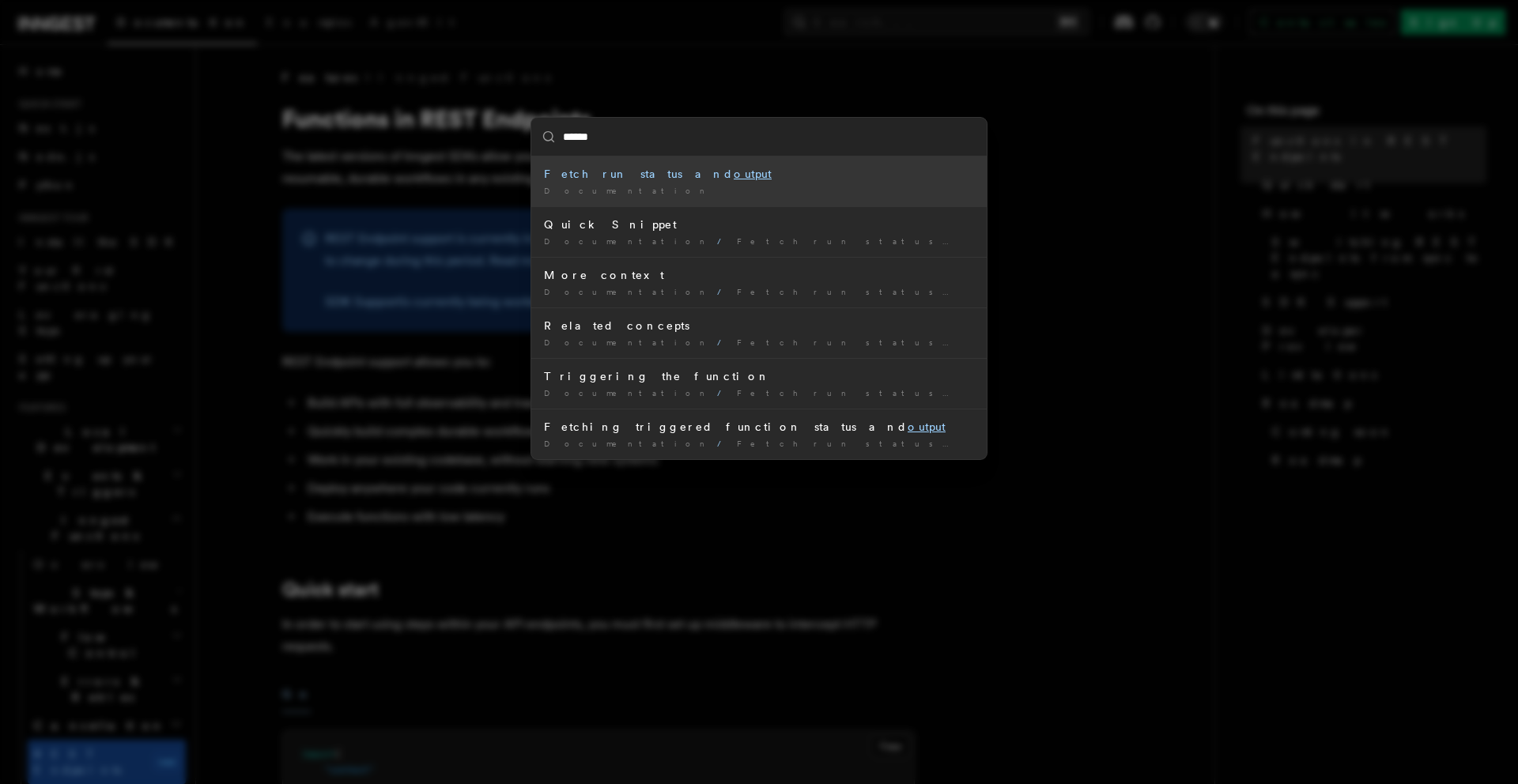
click at [615, 182] on li "Fetch run status and output Documentation /" at bounding box center [759, 181] width 455 height 49
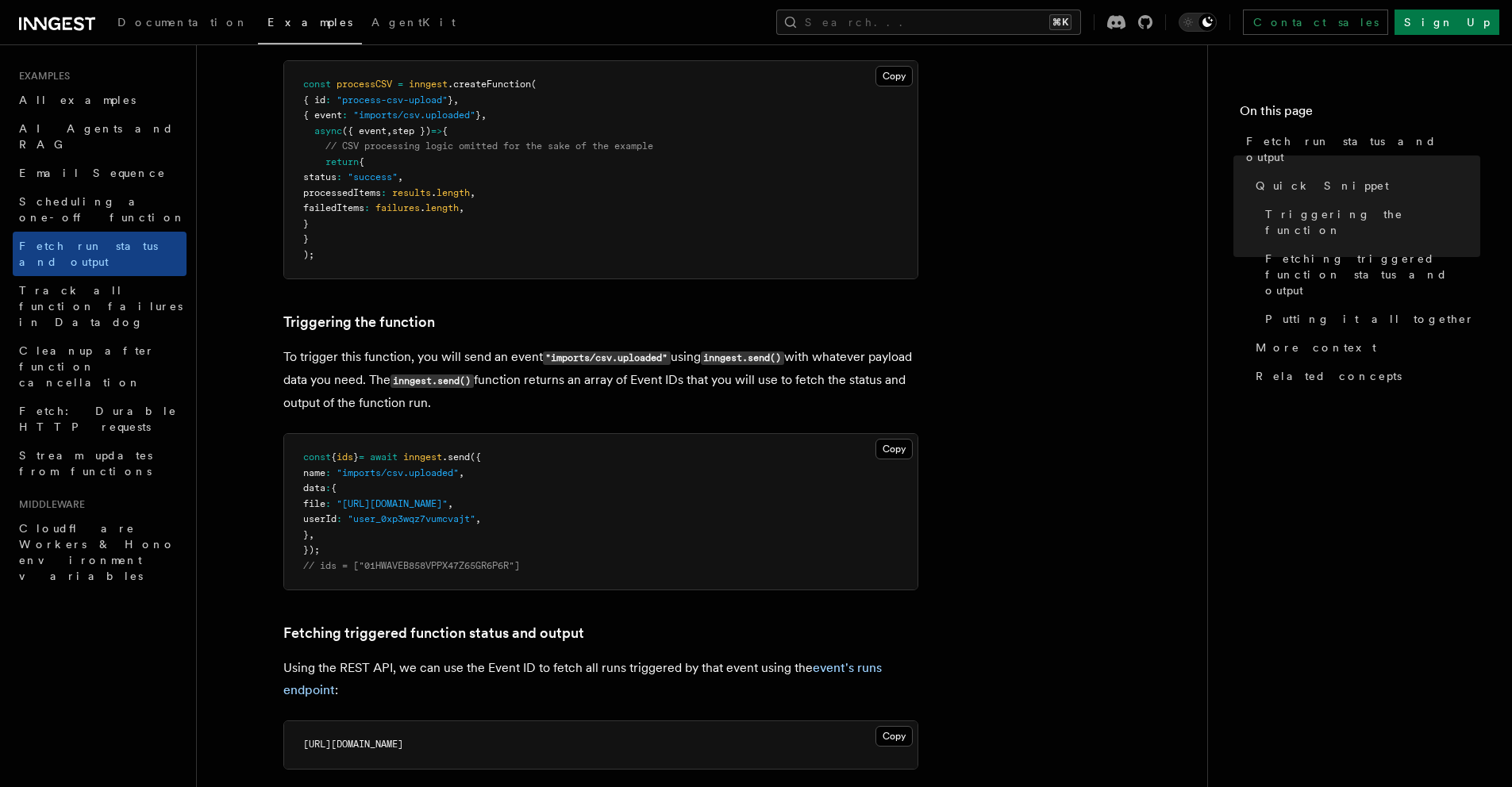
scroll to position [804, 0]
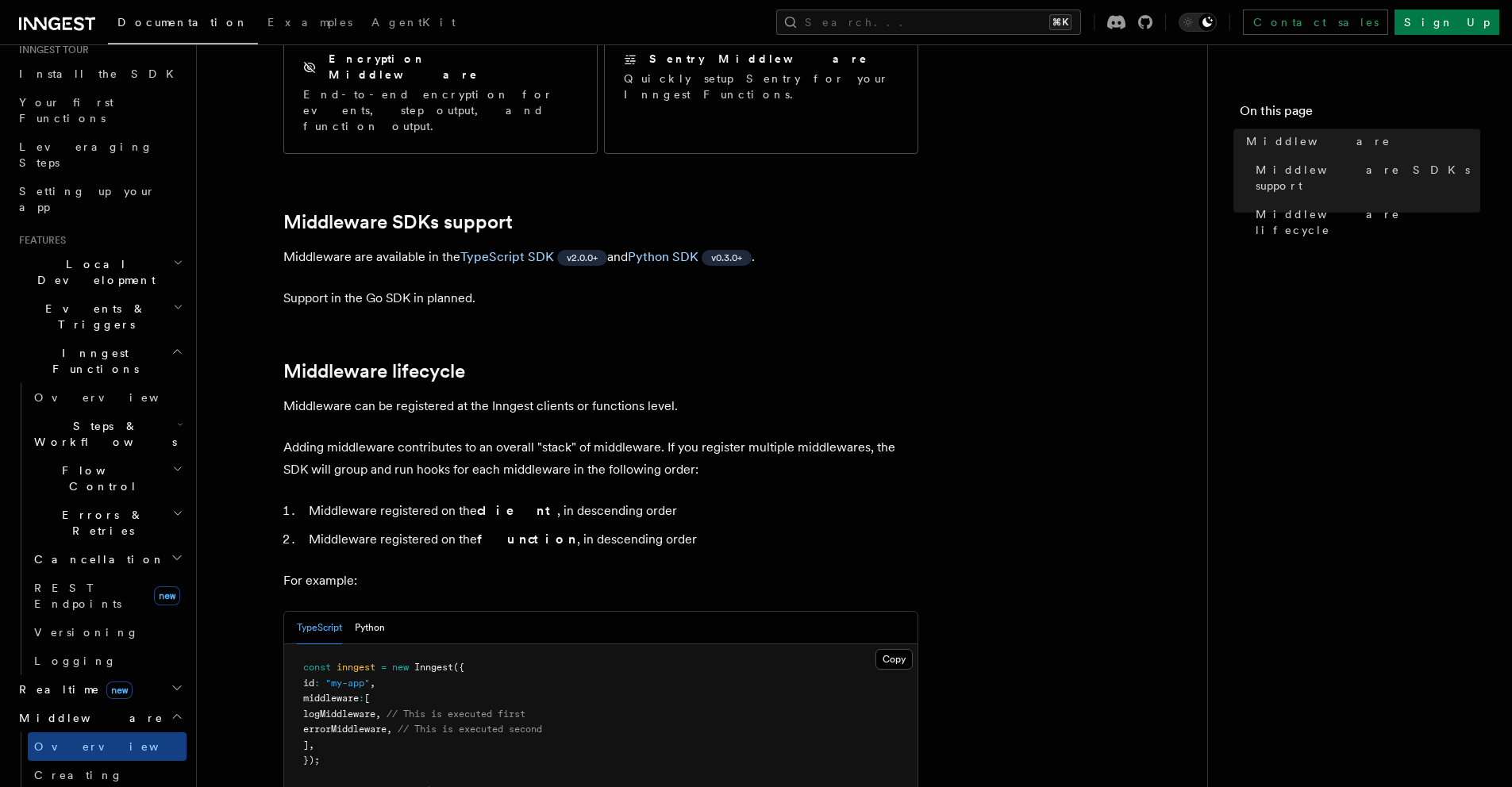
scroll to position [682, 0]
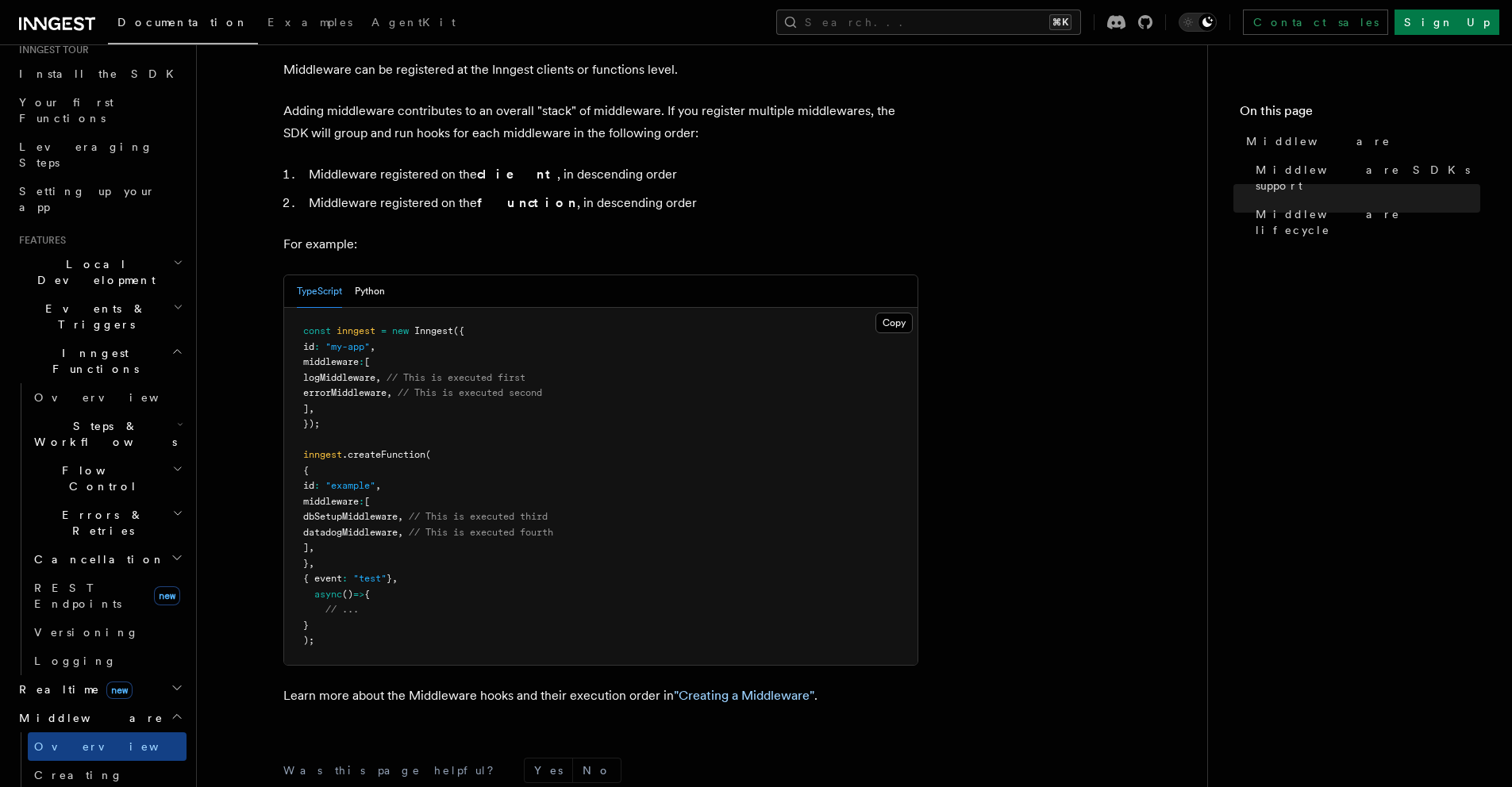
drag, startPoint x: 365, startPoint y: 512, endPoint x: 324, endPoint y: 426, distance: 95.3
click at [326, 432] on pre "const inngest = new Inngest ({ id : "my-app" , middleware : [ logMiddleware , /…" at bounding box center [601, 486] width 634 height 357
click at [321, 420] on pre "const inngest = new Inngest ({ id : "my-app" , middleware : [ logMiddleware , /…" at bounding box center [601, 486] width 634 height 357
drag, startPoint x: 321, startPoint y: 420, endPoint x: 367, endPoint y: 508, distance: 99.3
click at [367, 508] on pre "const inngest = new Inngest ({ id : "my-app" , middleware : [ logMiddleware , /…" at bounding box center [601, 486] width 634 height 357
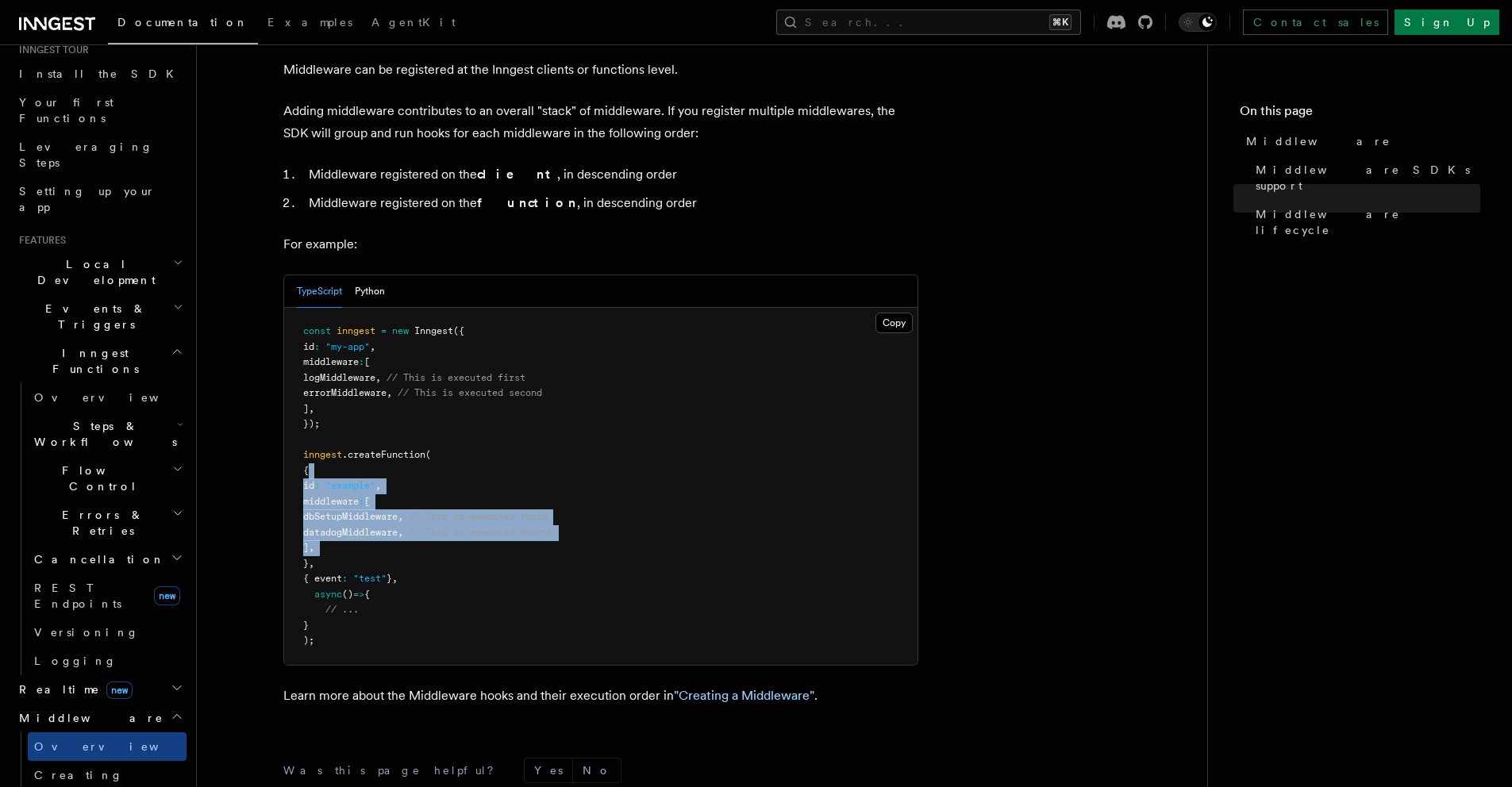
scroll to position [870, 0]
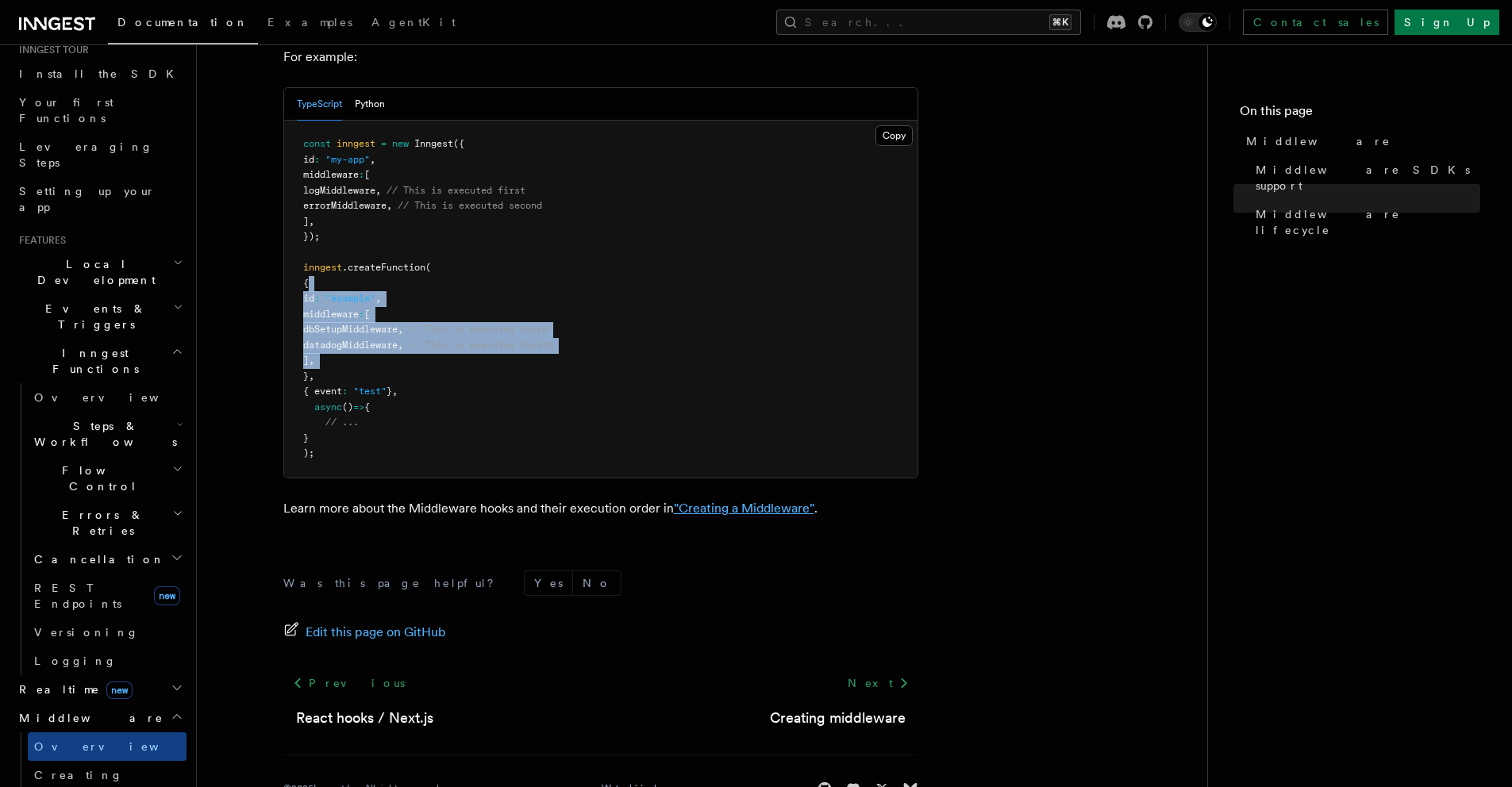
click at [785, 501] on link ""Creating a Middleware"" at bounding box center [744, 508] width 141 height 15
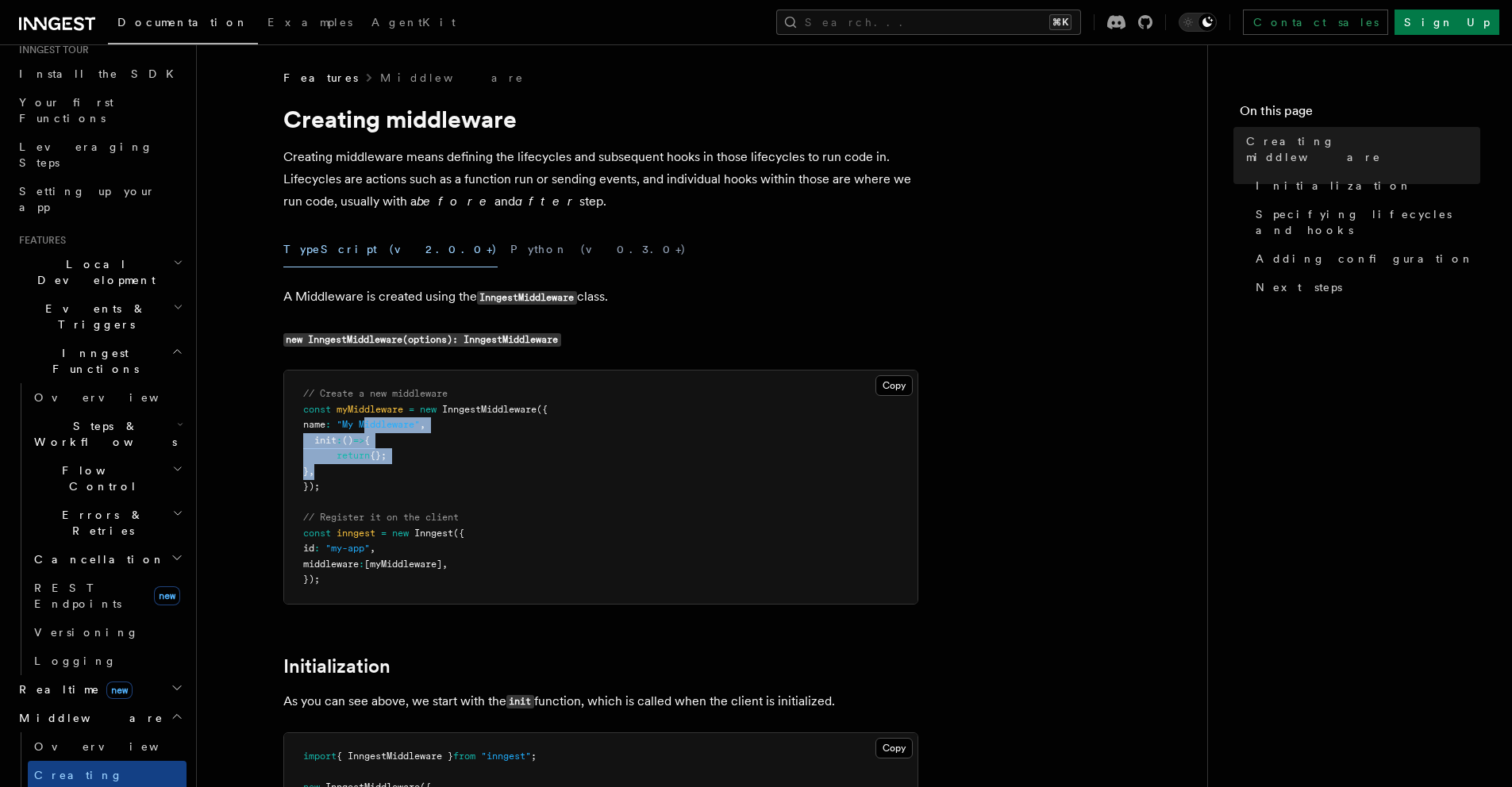
drag, startPoint x: 413, startPoint y: 473, endPoint x: 370, endPoint y: 423, distance: 65.9
click at [370, 423] on pre "// Create a new middleware const myMiddleware = new InngestMiddleware ({ name :…" at bounding box center [601, 487] width 634 height 234
click at [369, 423] on span ""My Middleware"" at bounding box center [378, 425] width 84 height 11
drag, startPoint x: 369, startPoint y: 423, endPoint x: 385, endPoint y: 459, distance: 39.4
click at [374, 438] on code "// Create a new middleware const myMiddleware = new InngestMiddleware ({ name :…" at bounding box center [426, 486] width 245 height 197
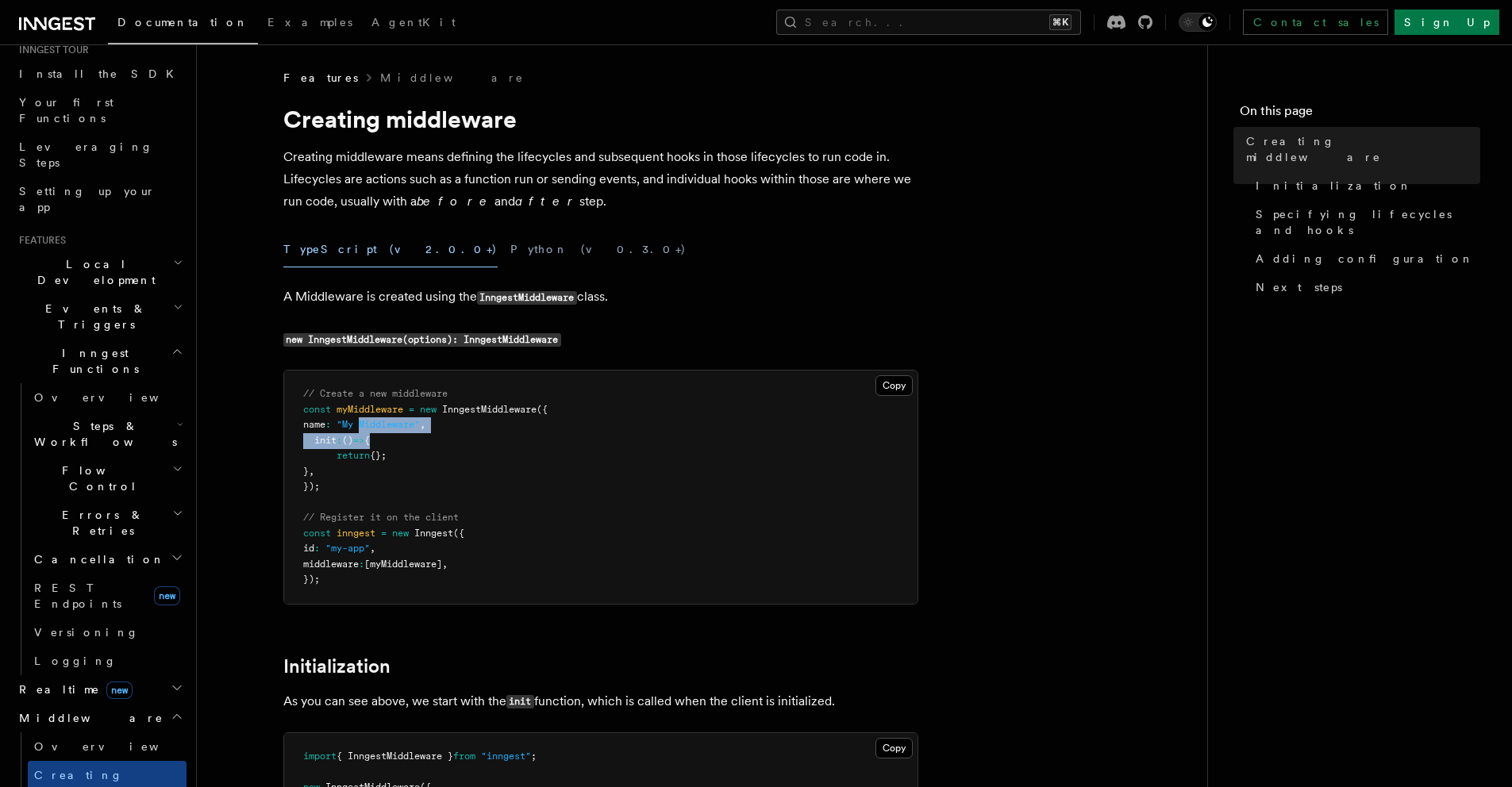
scroll to position [347, 0]
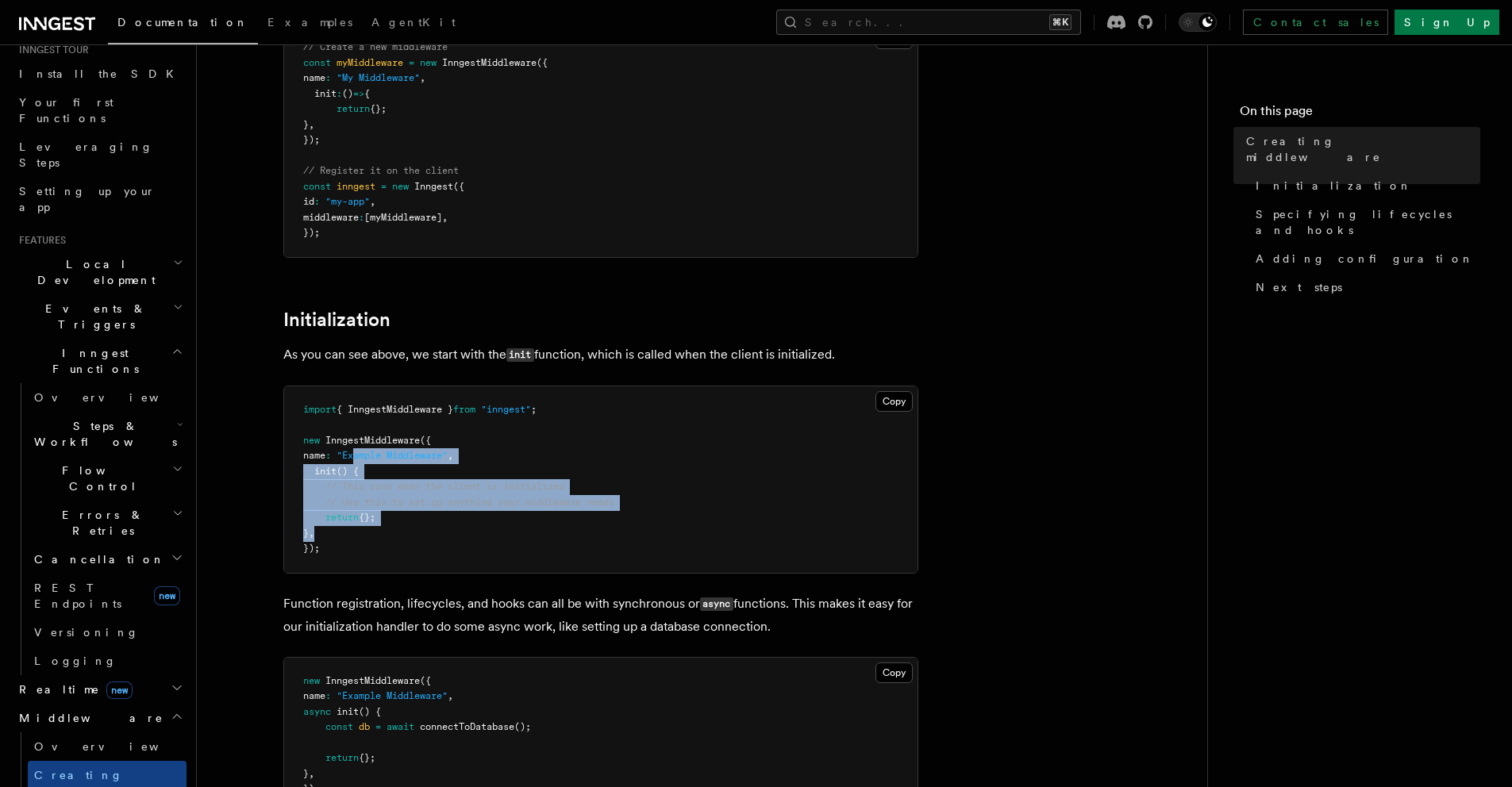
drag, startPoint x: 418, startPoint y: 528, endPoint x: 367, endPoint y: 450, distance: 93.2
click at [367, 450] on pre "import { InngestMiddleware } from "inngest" ; new InngestMiddleware ({ name : "…" at bounding box center [601, 479] width 634 height 187
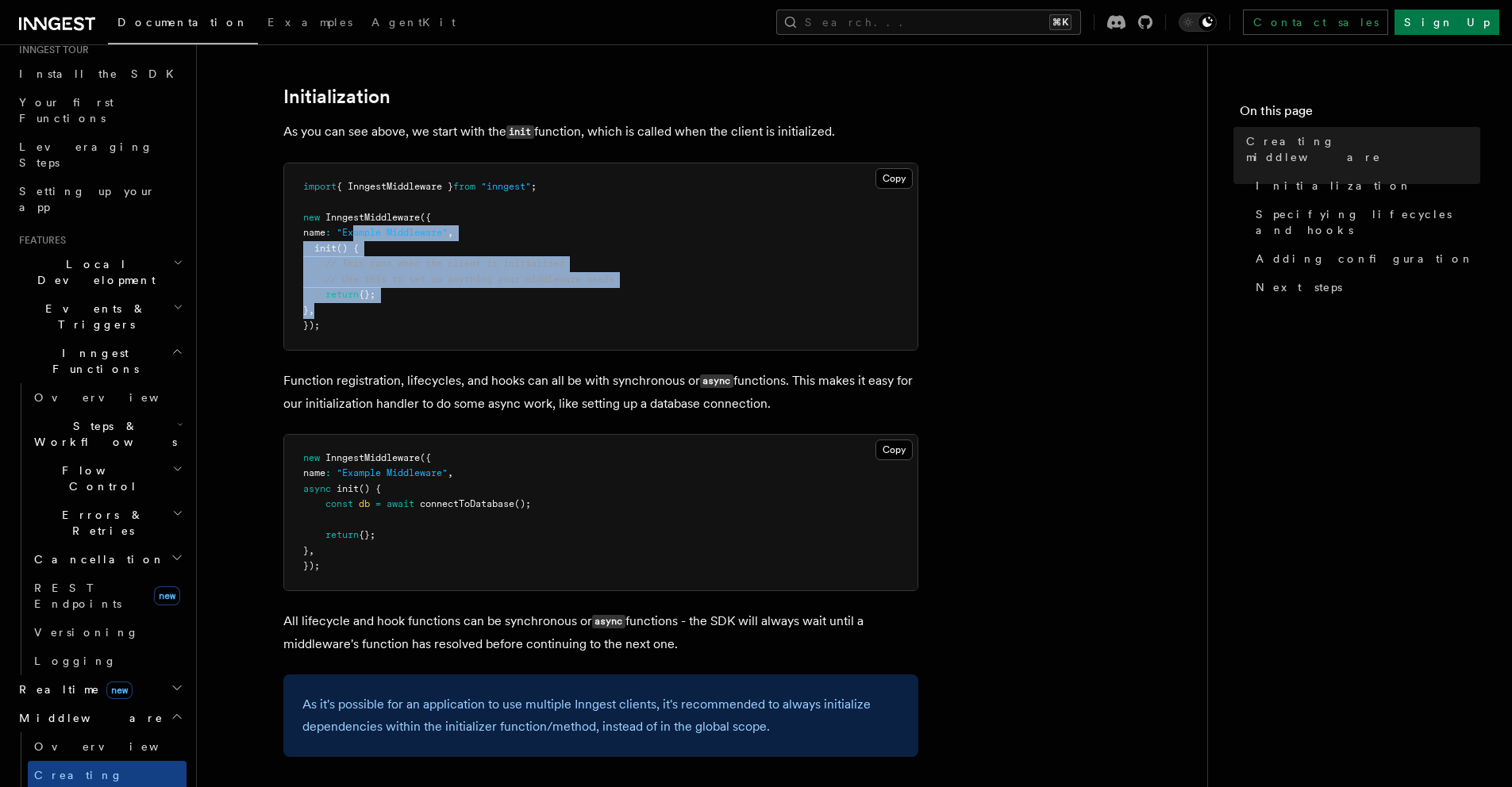
drag, startPoint x: 402, startPoint y: 542, endPoint x: 351, endPoint y: 443, distance: 111.4
click at [350, 439] on pre "new InngestMiddleware ({ name : "Example Middleware" , async init () { const db…" at bounding box center [601, 512] width 634 height 155
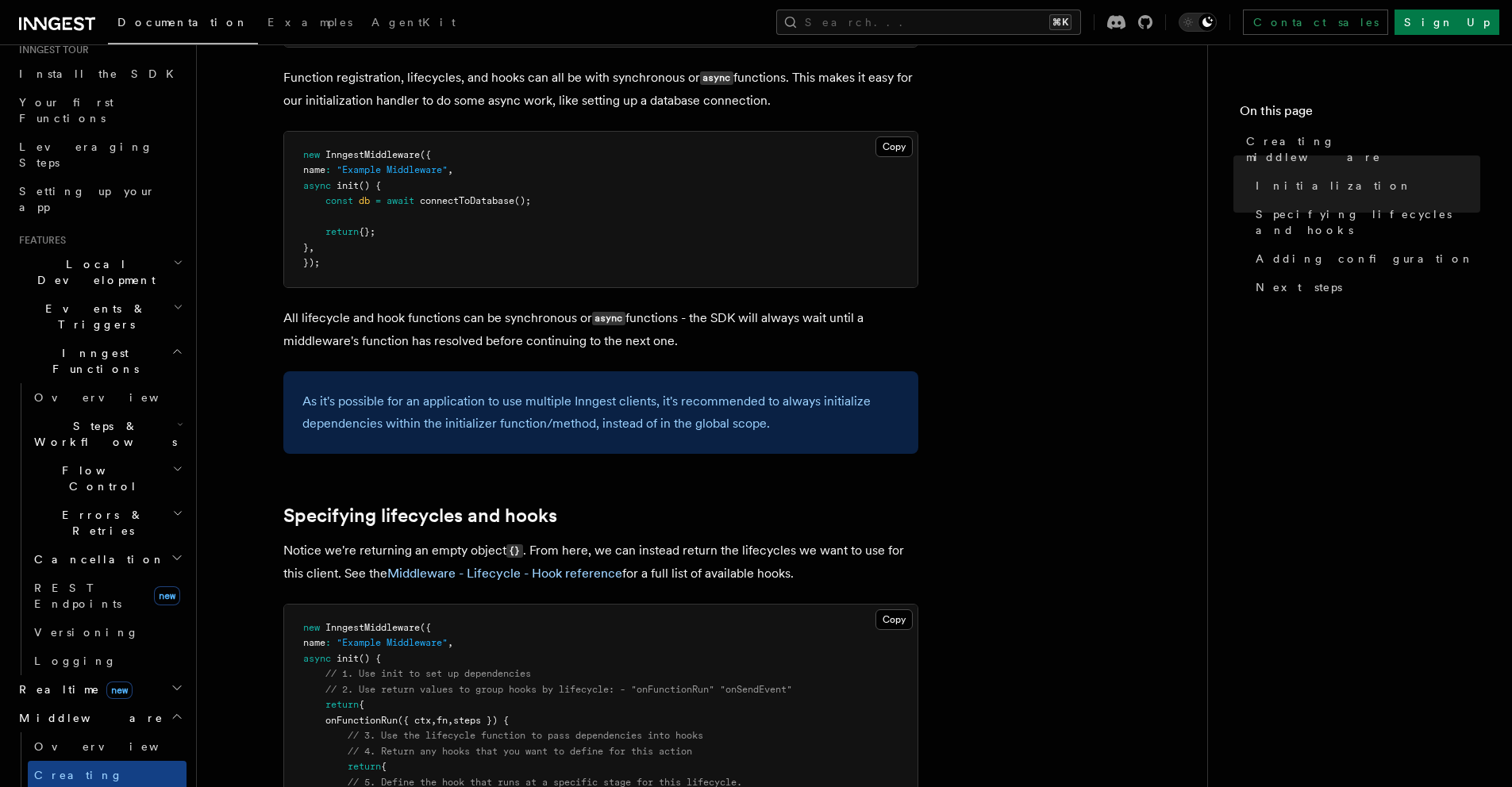
scroll to position [1148, 0]
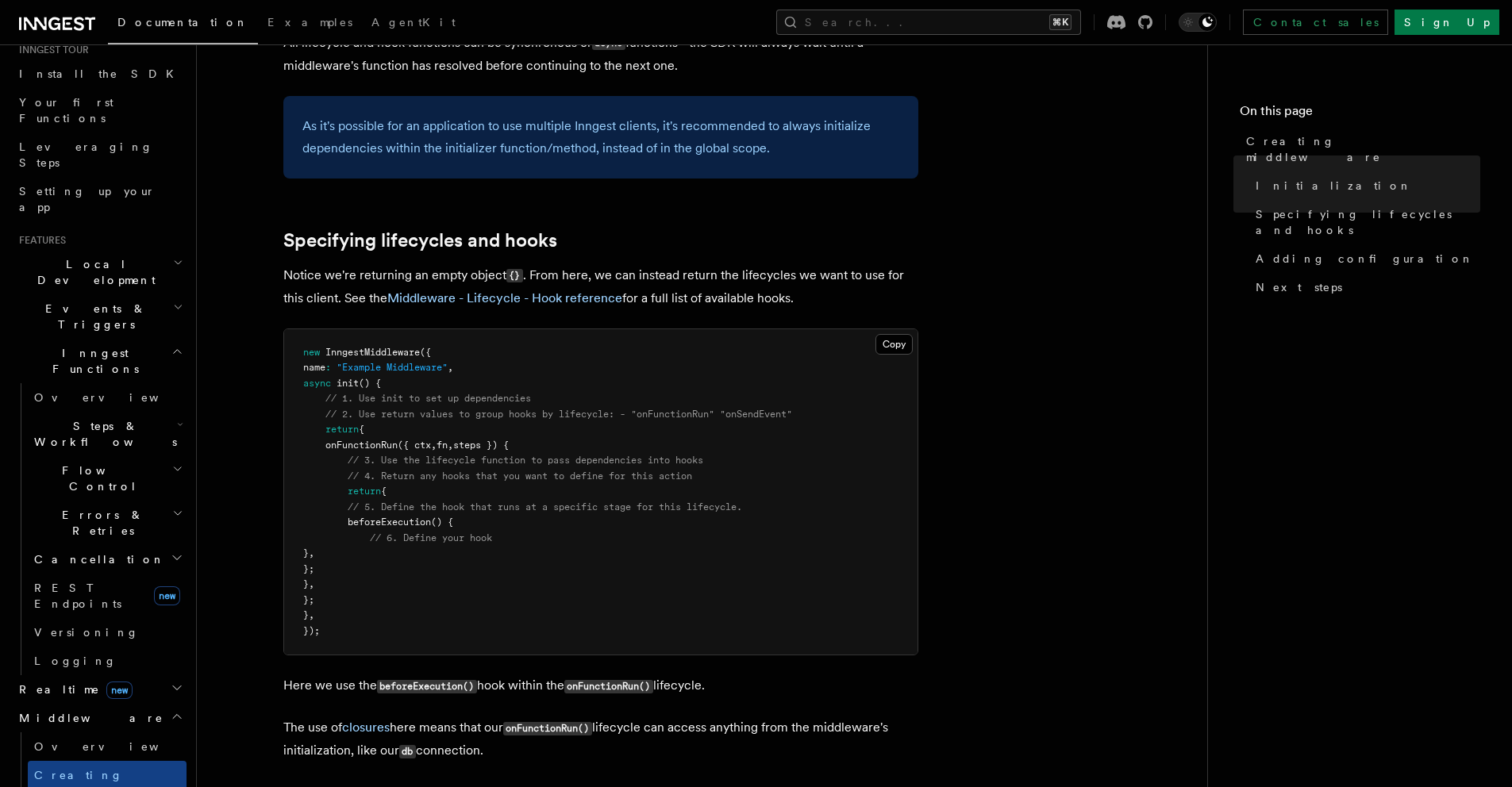
click at [355, 534] on span at bounding box center [337, 538] width 66 height 11
click at [357, 529] on pre "new InngestMiddleware ({ name : "Example Middleware" , async init () { // 1. Us…" at bounding box center [601, 492] width 634 height 326
drag, startPoint x: 357, startPoint y: 528, endPoint x: 366, endPoint y: 553, distance: 26.6
click at [366, 553] on pre "new InngestMiddleware ({ name : "Example Middleware" , async init () { // 1. Us…" at bounding box center [601, 492] width 634 height 326
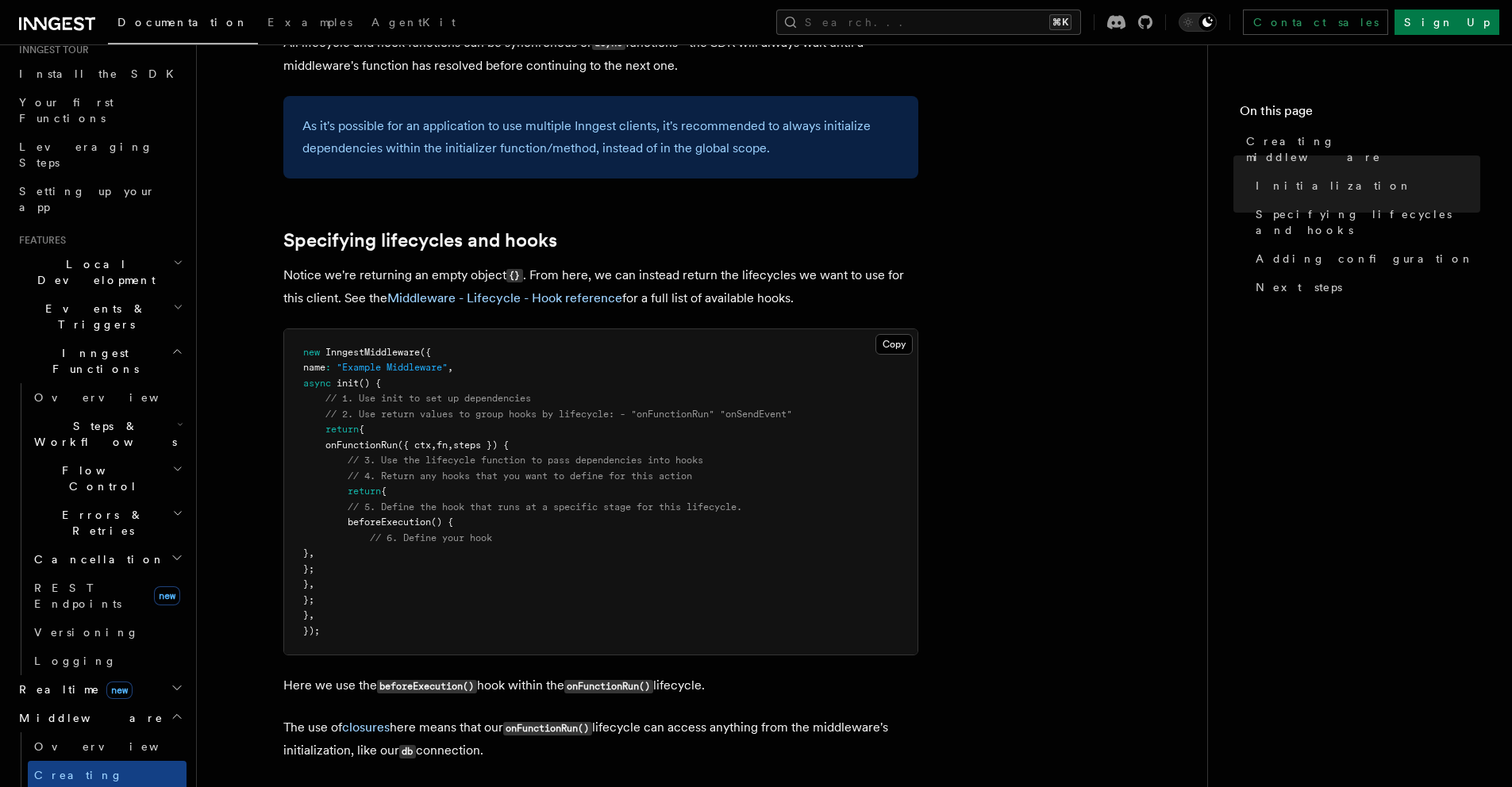
click at [367, 554] on pre "new InngestMiddleware ({ name : "Example Middleware" , async init () { // 1. Us…" at bounding box center [601, 492] width 634 height 326
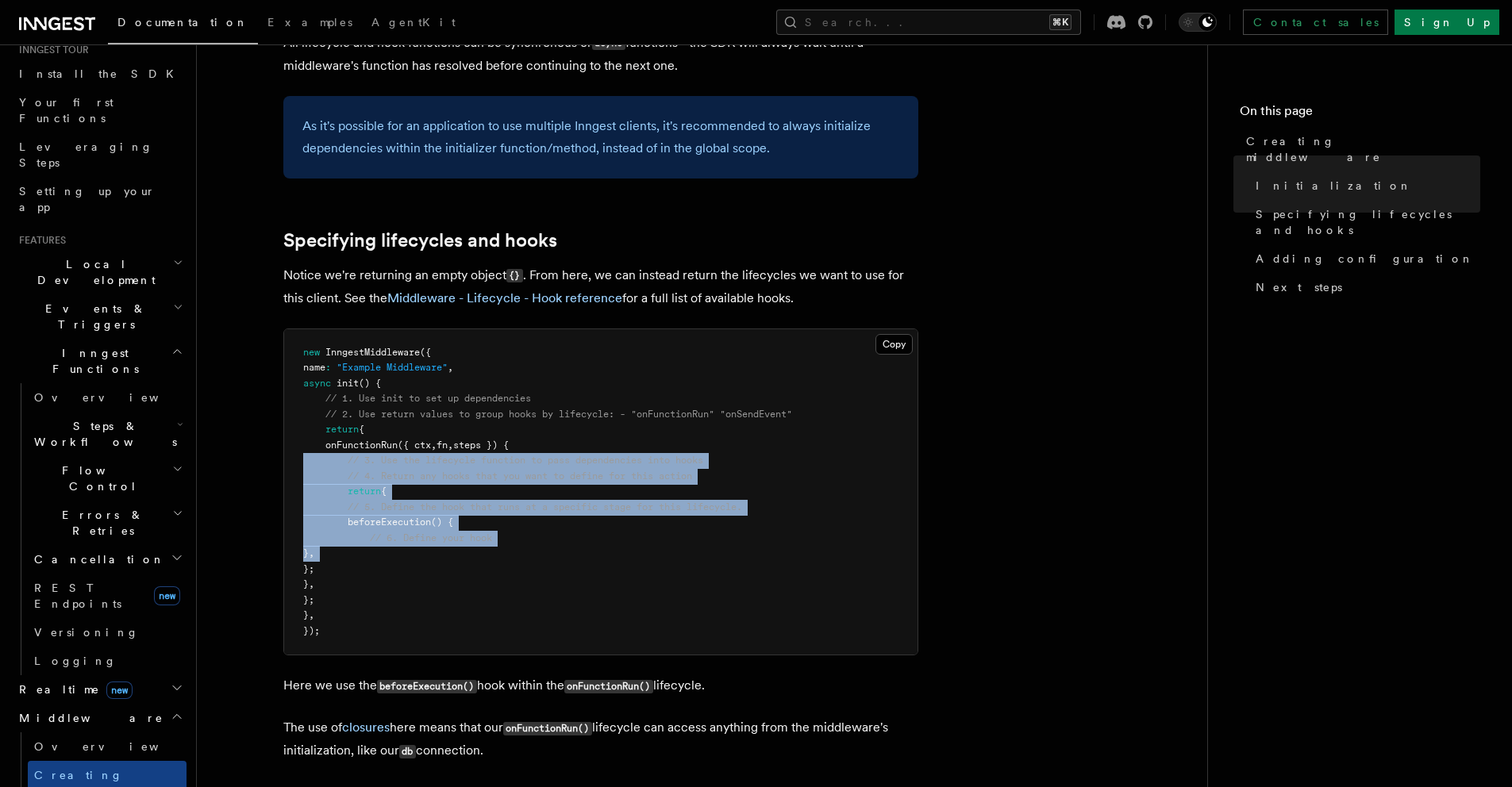
drag, startPoint x: 367, startPoint y: 554, endPoint x: 327, endPoint y: 465, distance: 97.6
click at [327, 466] on pre "new InngestMiddleware ({ name : "Example Middleware" , async init () { // 1. Us…" at bounding box center [601, 492] width 634 height 326
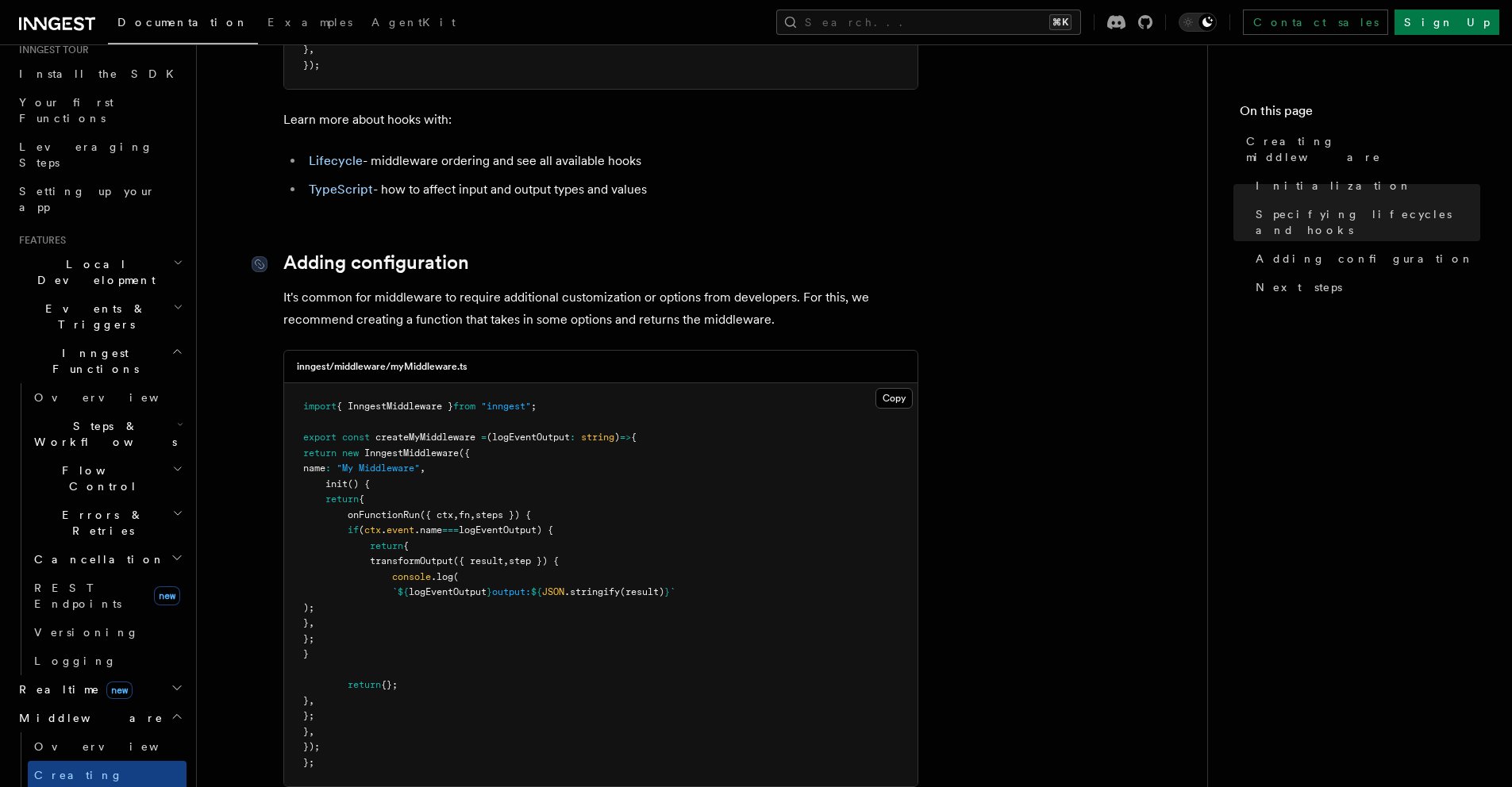
scroll to position [2351, 0]
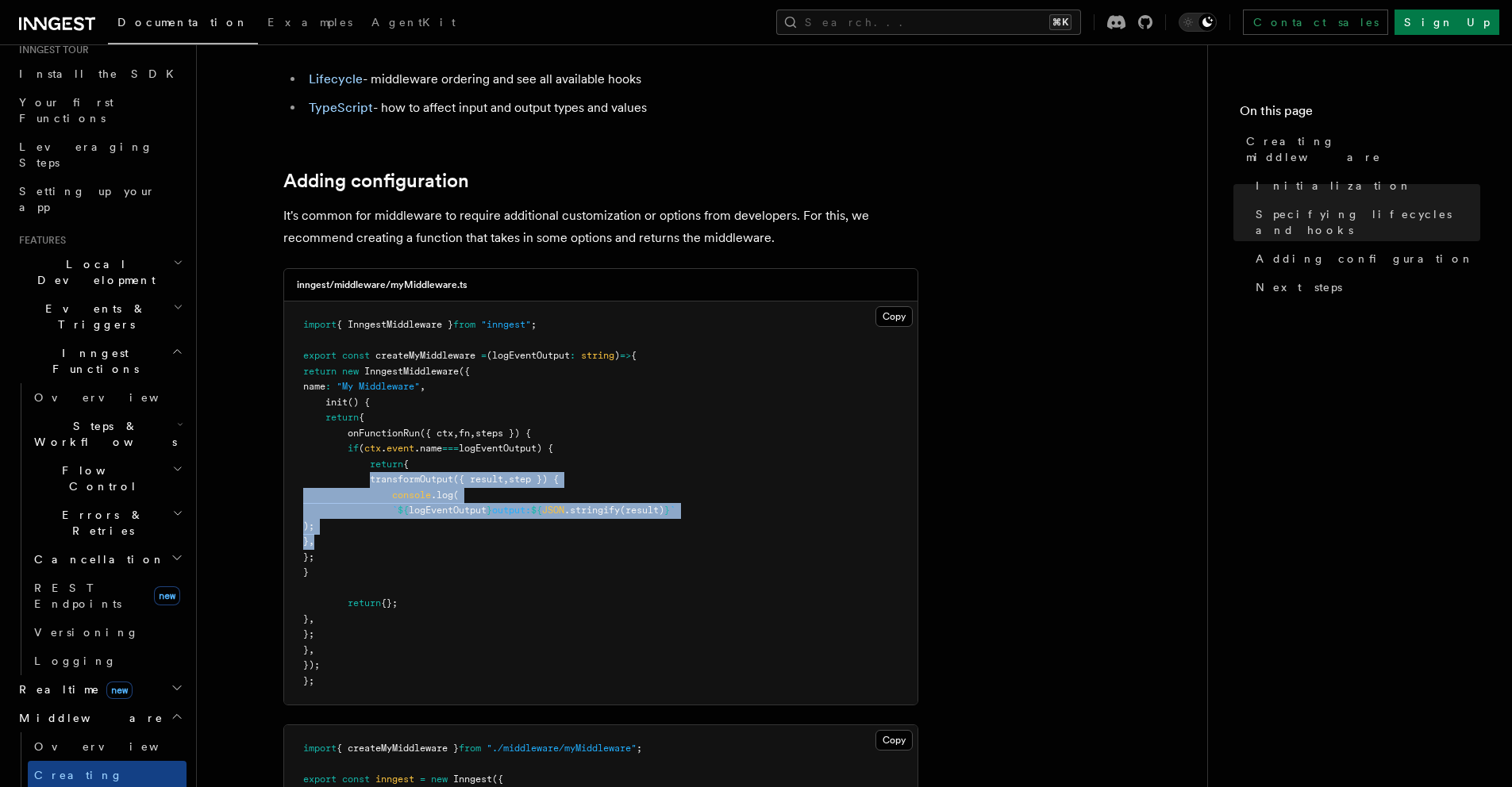
drag, startPoint x: 419, startPoint y: 536, endPoint x: 371, endPoint y: 477, distance: 76.1
click at [372, 477] on pre "import { InngestMiddleware } from "inngest" ; export const createMyMiddleware =…" at bounding box center [601, 503] width 634 height 403
click at [371, 477] on span "transformOutput" at bounding box center [411, 479] width 84 height 11
drag, startPoint x: 371, startPoint y: 477, endPoint x: 416, endPoint y: 546, distance: 82.4
click at [416, 546] on pre "import { InngestMiddleware } from "inngest" ; export const createMyMiddleware =…" at bounding box center [601, 503] width 634 height 403
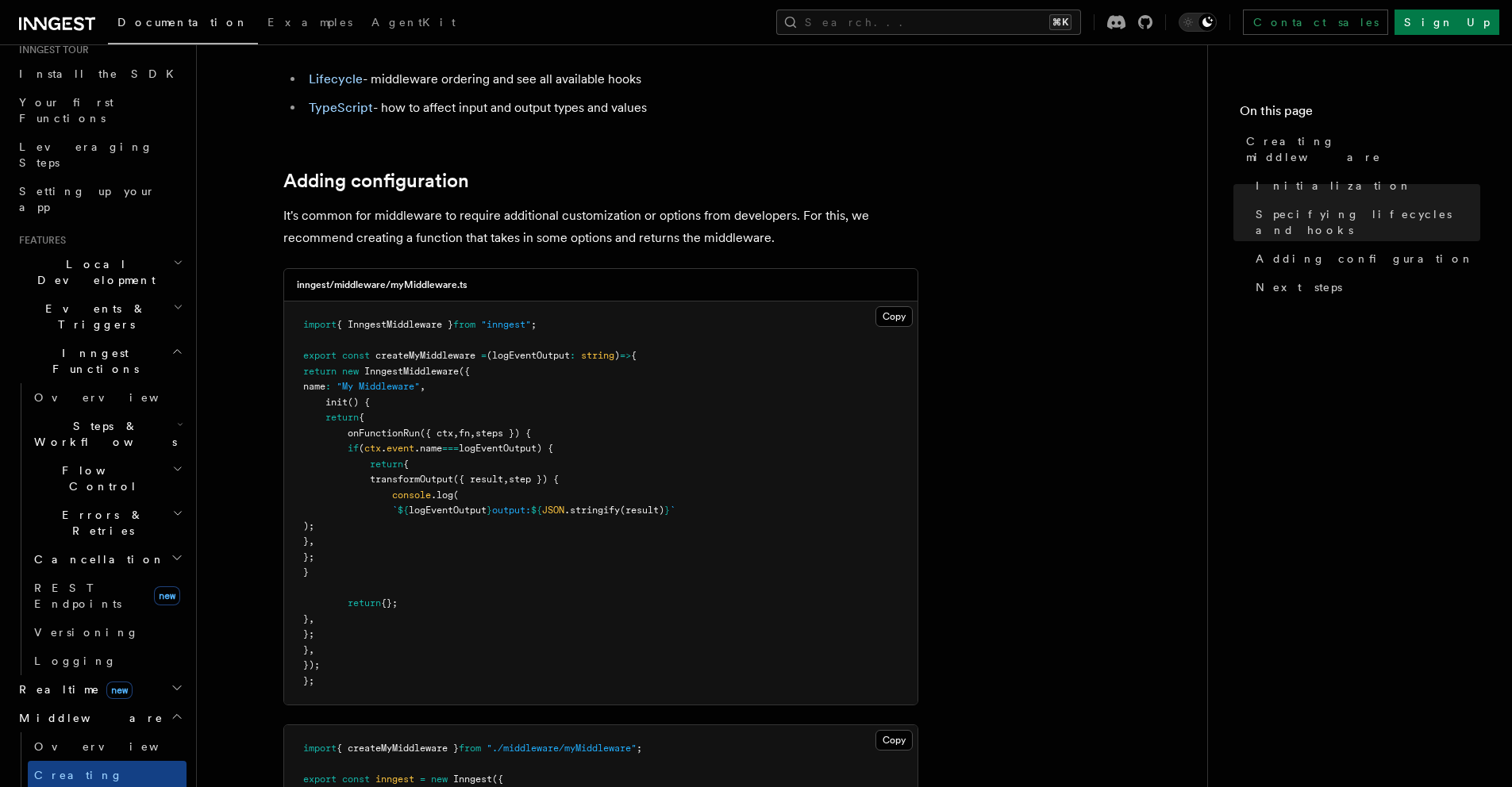
click at [414, 484] on span "transformOutput" at bounding box center [411, 479] width 84 height 11
click at [419, 470] on pre "import { InngestMiddleware } from "inngest" ; export const createMyMiddleware =…" at bounding box center [601, 503] width 634 height 403
drag, startPoint x: 421, startPoint y: 468, endPoint x: 368, endPoint y: 462, distance: 53.3
click at [368, 462] on pre "import { InngestMiddleware } from "inngest" ; export const createMyMiddleware =…" at bounding box center [601, 503] width 634 height 403
click at [368, 462] on span at bounding box center [337, 464] width 66 height 11
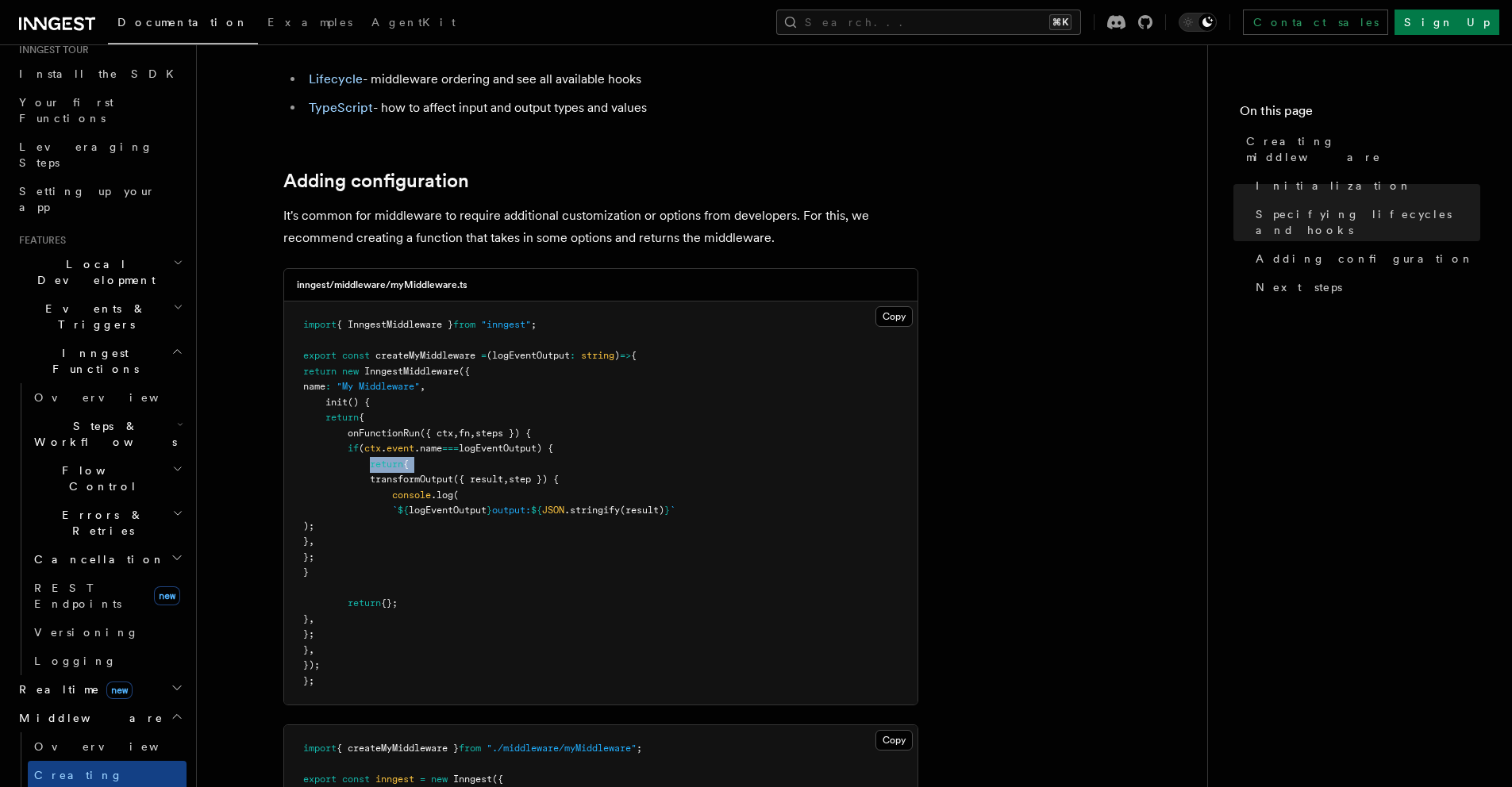
drag, startPoint x: 368, startPoint y: 462, endPoint x: 451, endPoint y: 470, distance: 83.4
click at [451, 470] on pre "import { InngestMiddleware } from "inngest" ; export const createMyMiddleware =…" at bounding box center [601, 503] width 634 height 403
click at [449, 480] on span "transformOutput" at bounding box center [411, 479] width 84 height 11
click at [414, 449] on span "event" at bounding box center [400, 449] width 28 height 11
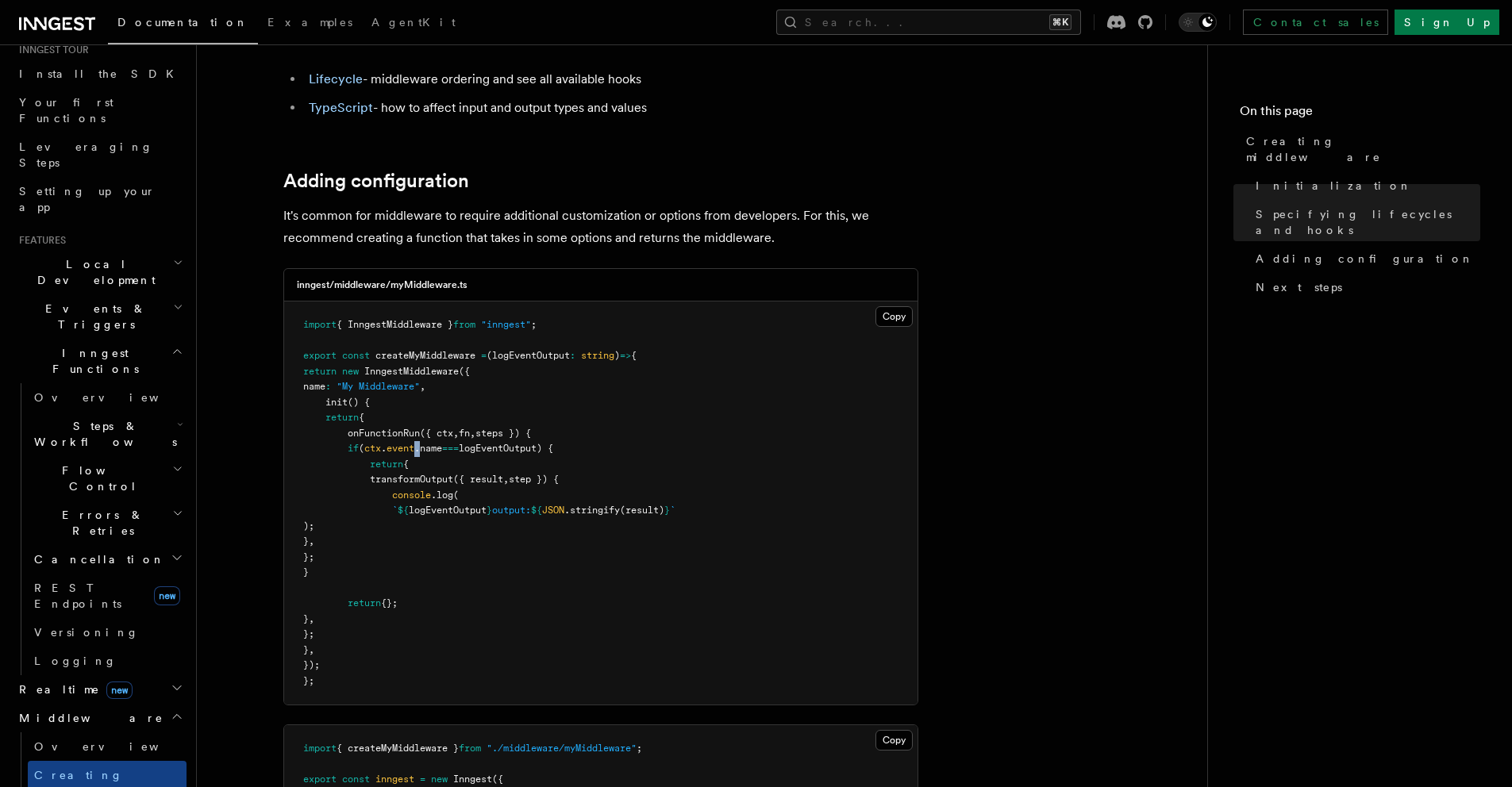
click at [414, 449] on span "event" at bounding box center [400, 449] width 28 height 11
click at [456, 447] on span "===" at bounding box center [451, 449] width 17 height 11
click at [504, 450] on span "logEventOutput) {" at bounding box center [506, 449] width 95 height 11
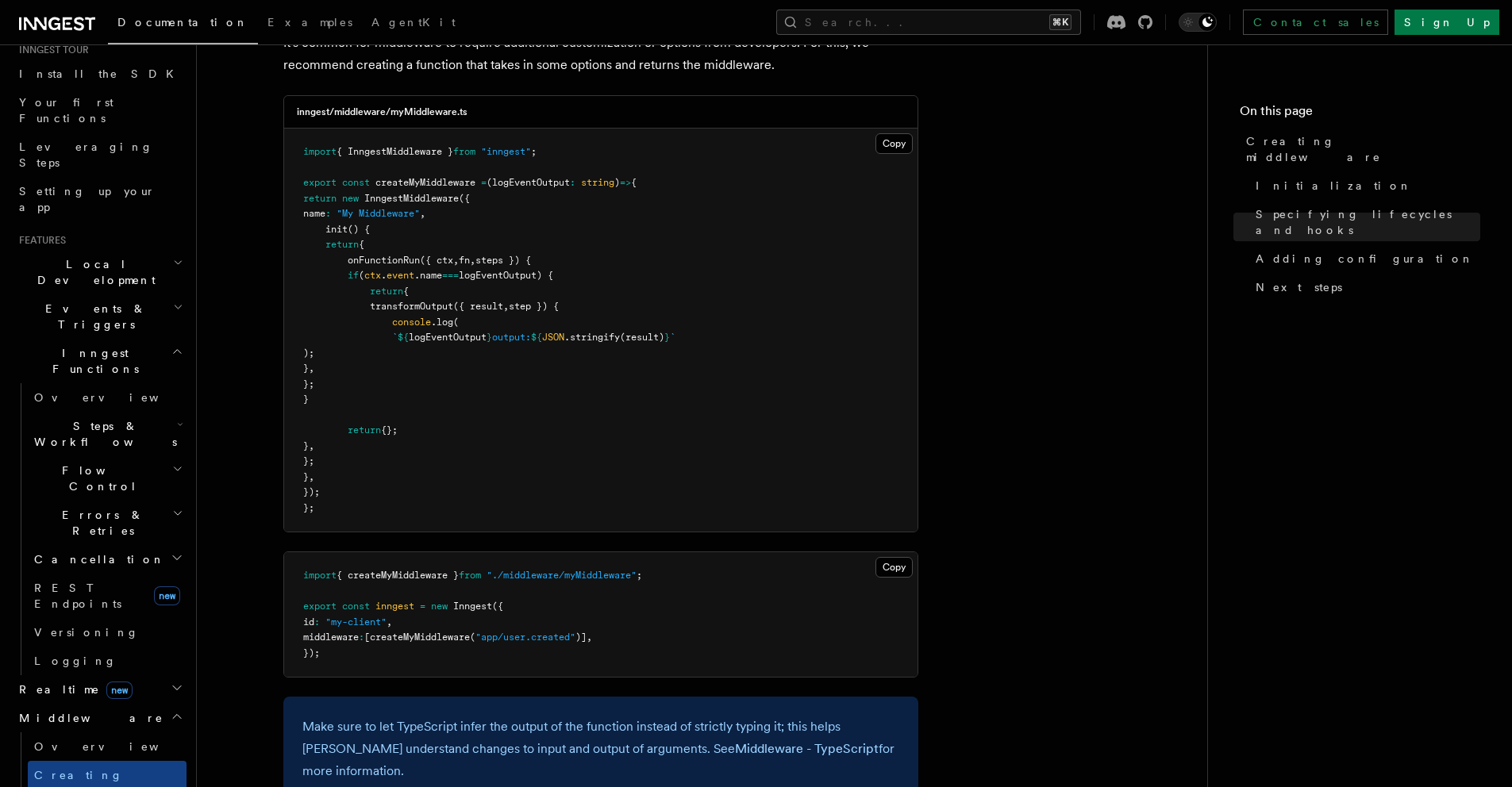
click at [423, 647] on pre "import { createMyMiddleware } from "./middleware/myMiddleware" ; export const i…" at bounding box center [601, 614] width 634 height 124
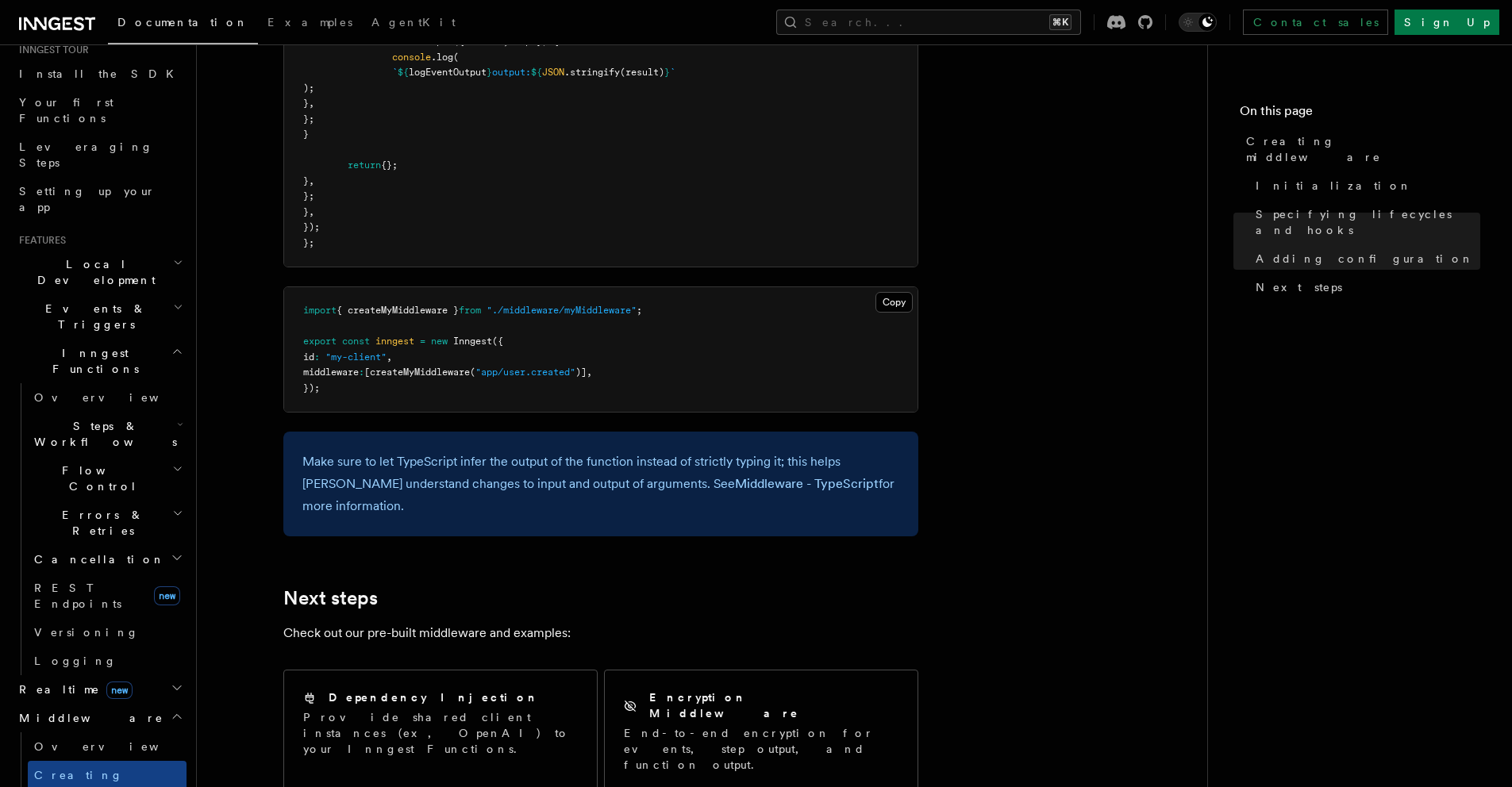
scroll to position [2800, 0]
